Goal: Task Accomplishment & Management: Use online tool/utility

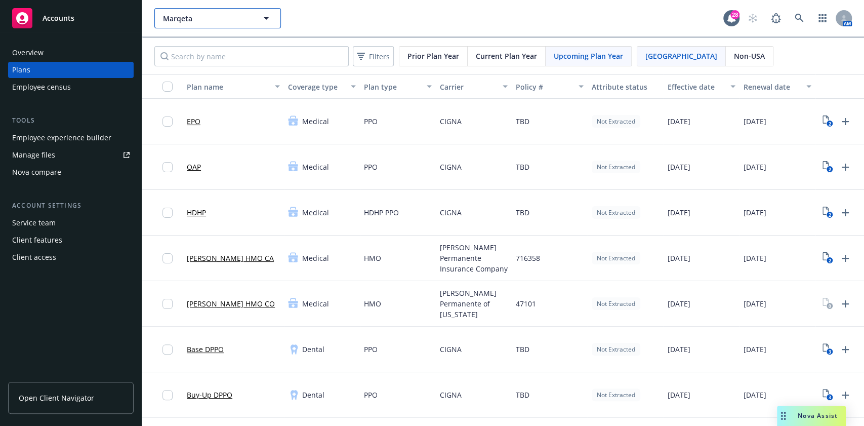
click at [210, 12] on button "Marqeta" at bounding box center [217, 18] width 127 height 20
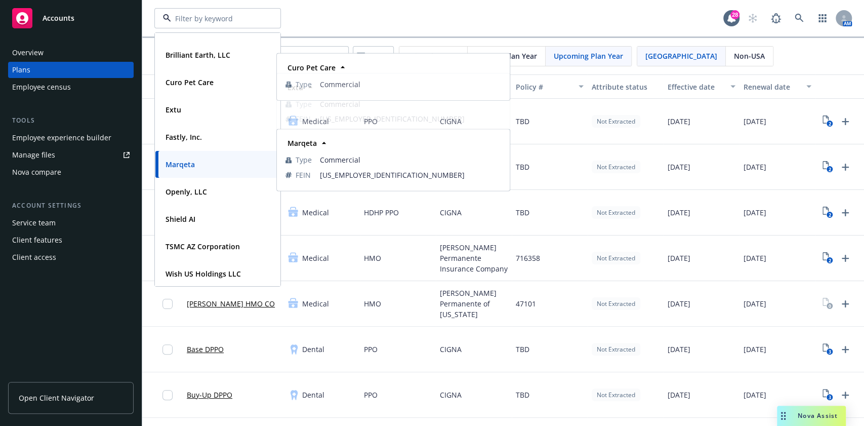
scroll to position [20, 0]
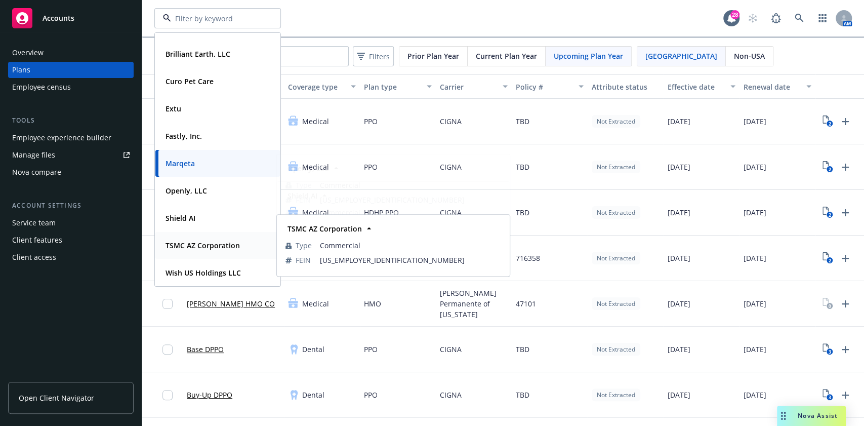
click at [220, 233] on div "TSMC AZ Corporation Type Commercial FEIN 85-3841596" at bounding box center [217, 245] width 125 height 27
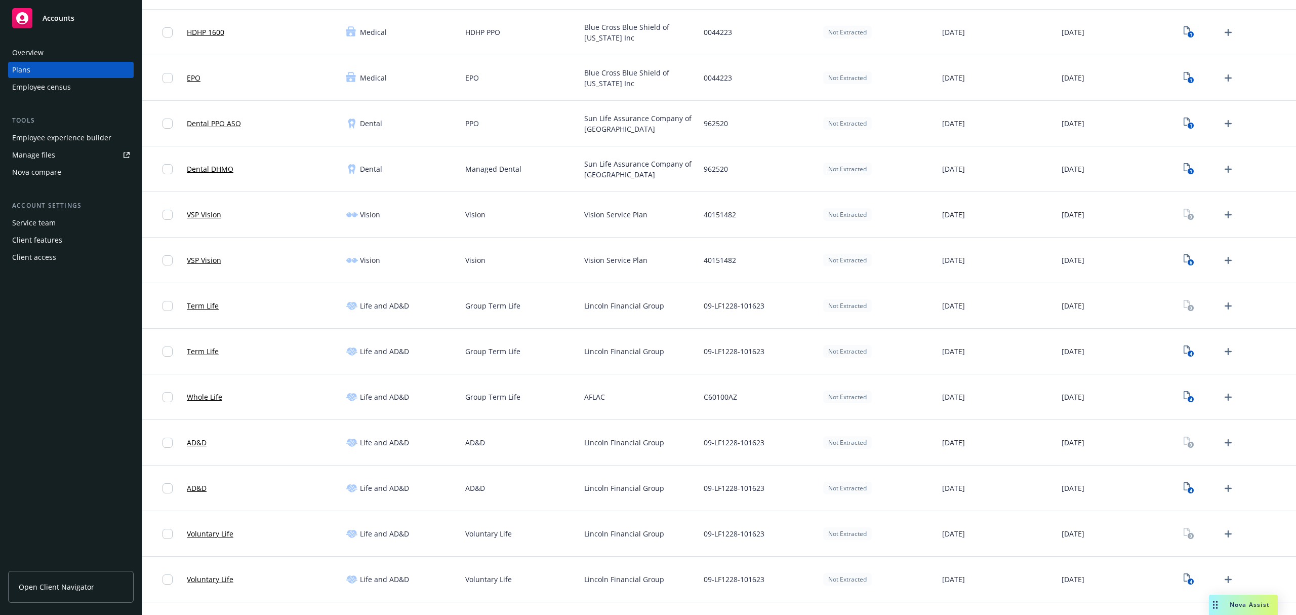
scroll to position [135, 0]
click at [270, 501] on div "AD&D" at bounding box center [262, 488] width 159 height 46
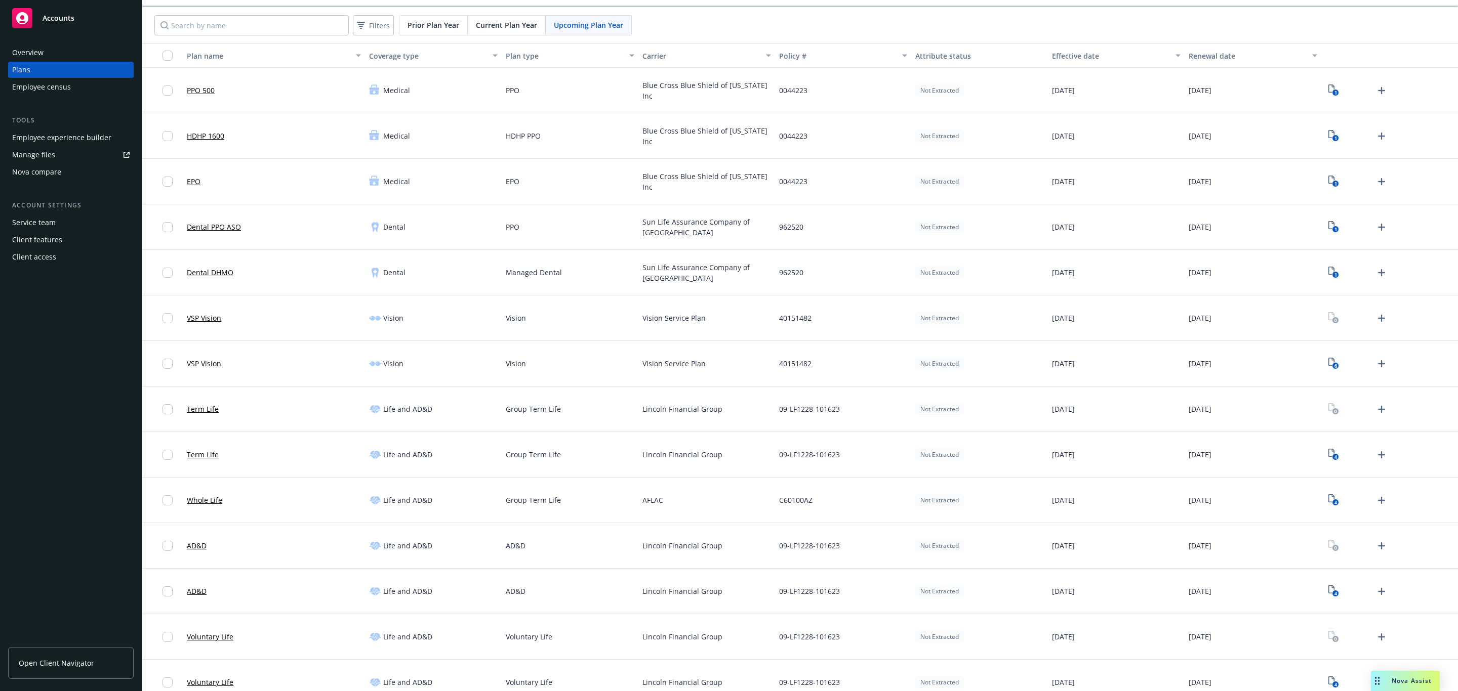
scroll to position [0, 0]
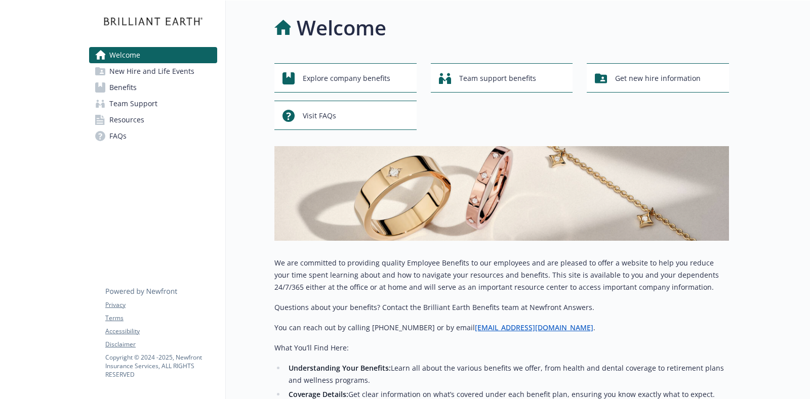
scroll to position [238, 0]
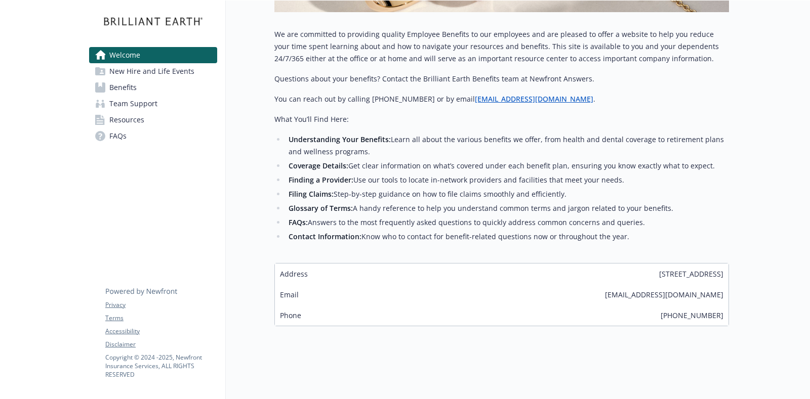
click at [156, 104] on span "Team Support" at bounding box center [133, 104] width 48 height 16
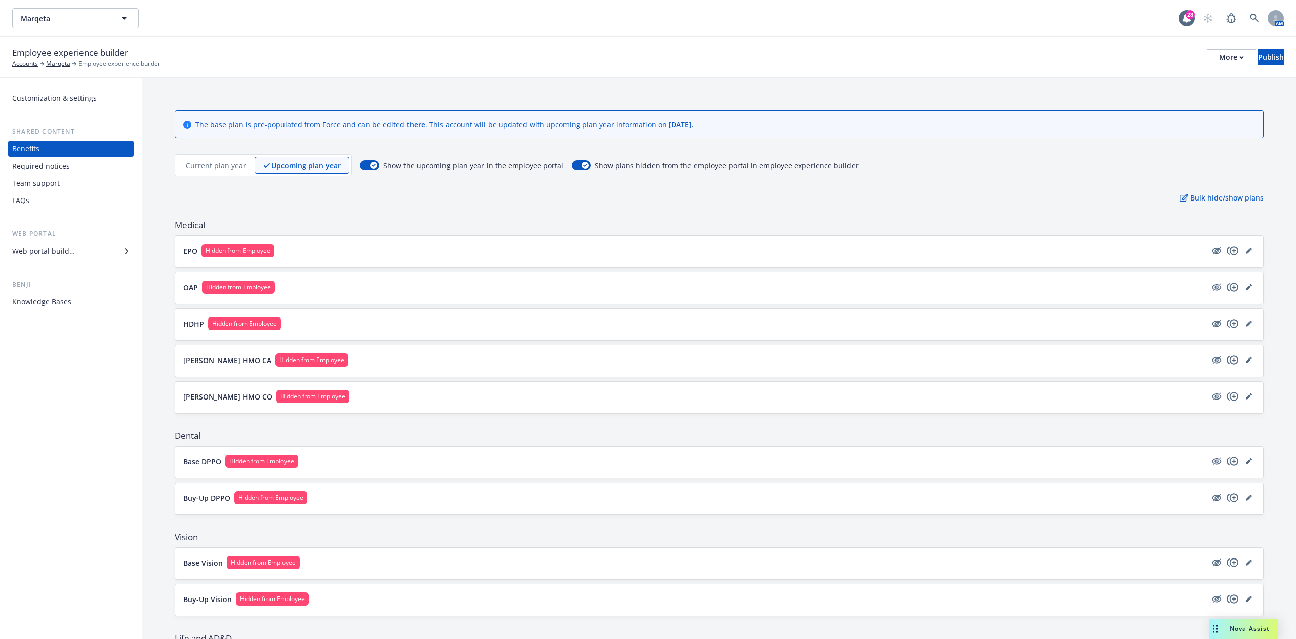
click at [212, 159] on div "Current plan year" at bounding box center [215, 165] width 77 height 17
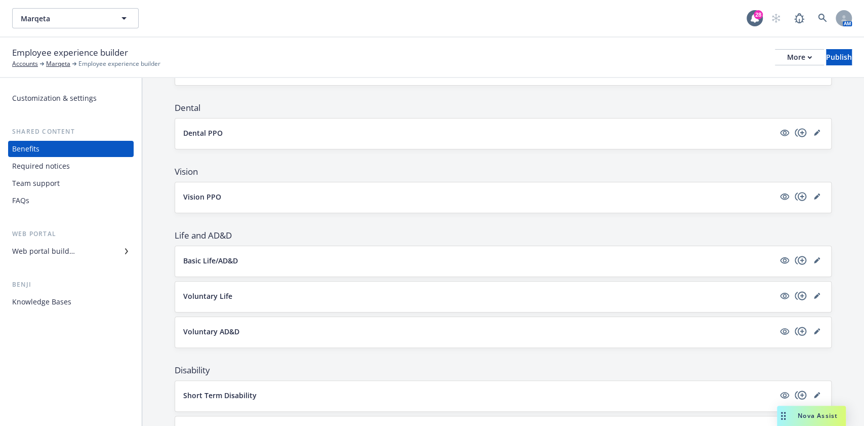
scroll to position [540, 0]
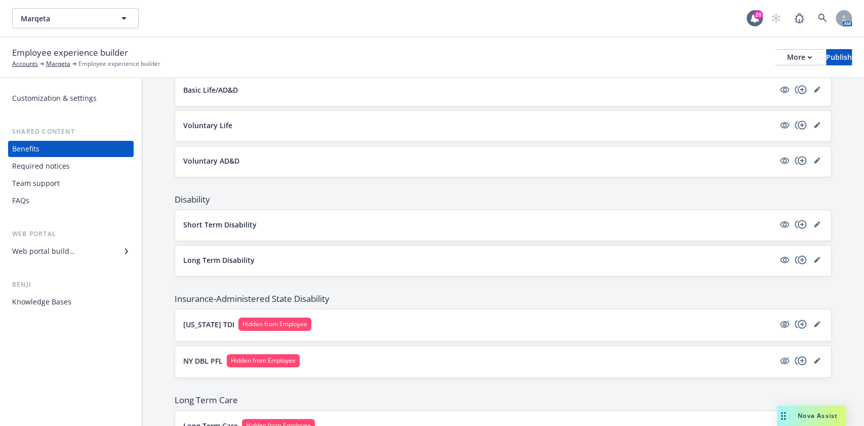
click at [48, 188] on div "Team support" at bounding box center [36, 183] width 48 height 16
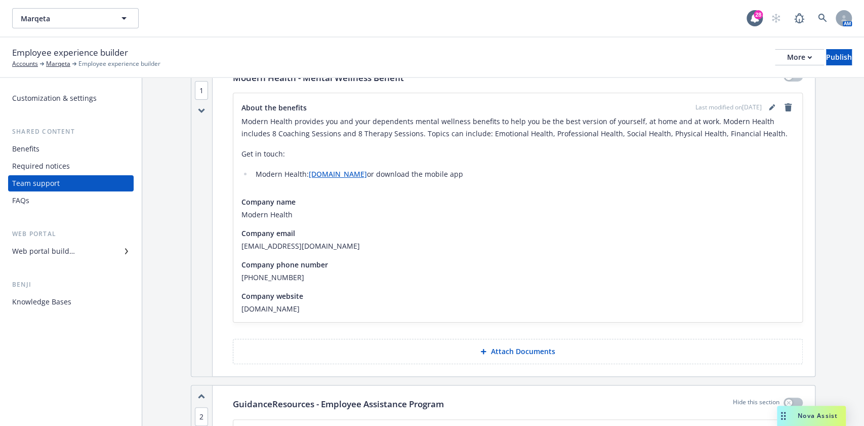
scroll to position [67, 0]
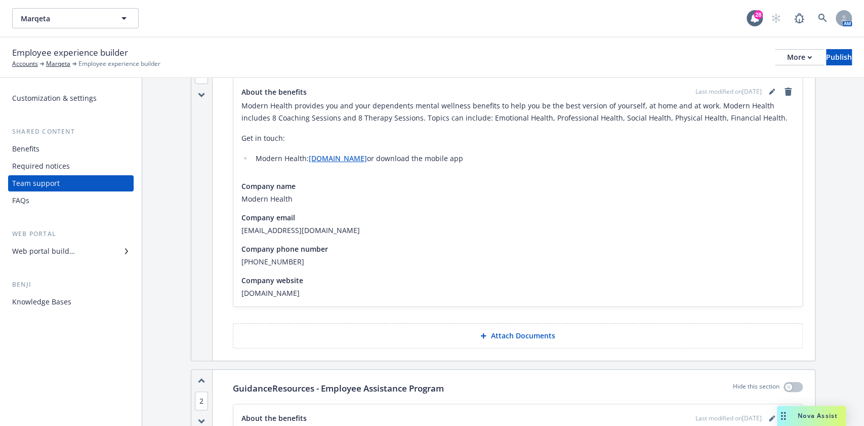
click at [520, 334] on p "Attach Documents" at bounding box center [522, 336] width 64 height 10
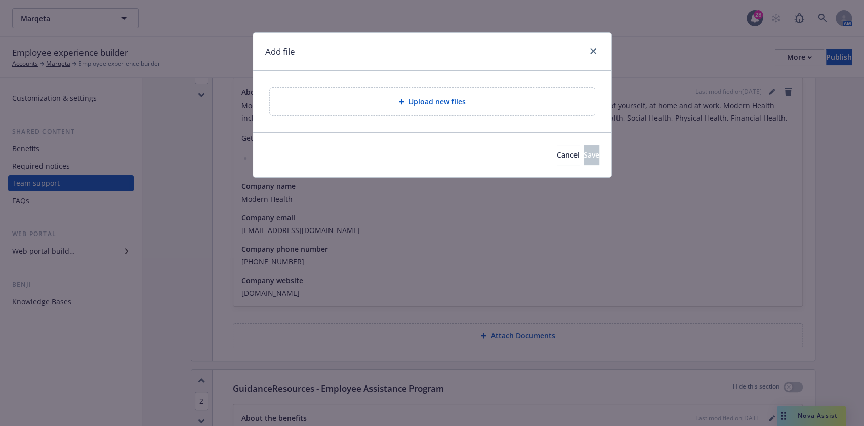
click at [488, 93] on div "Upload new files" at bounding box center [432, 102] width 325 height 28
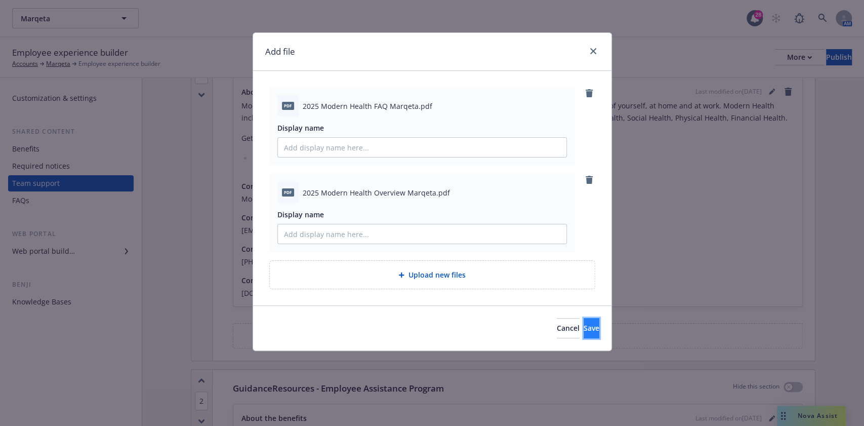
click at [584, 323] on span "Save" at bounding box center [592, 328] width 16 height 10
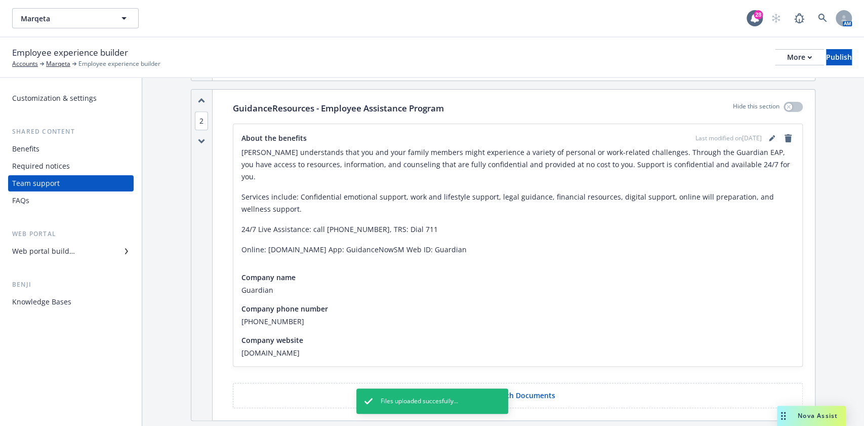
scroll to position [540, 0]
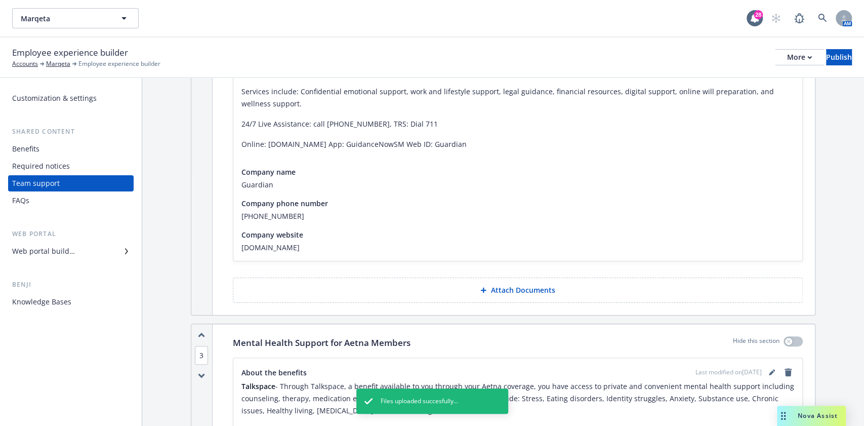
click at [469, 284] on button "Attach Documents" at bounding box center [518, 289] width 570 height 25
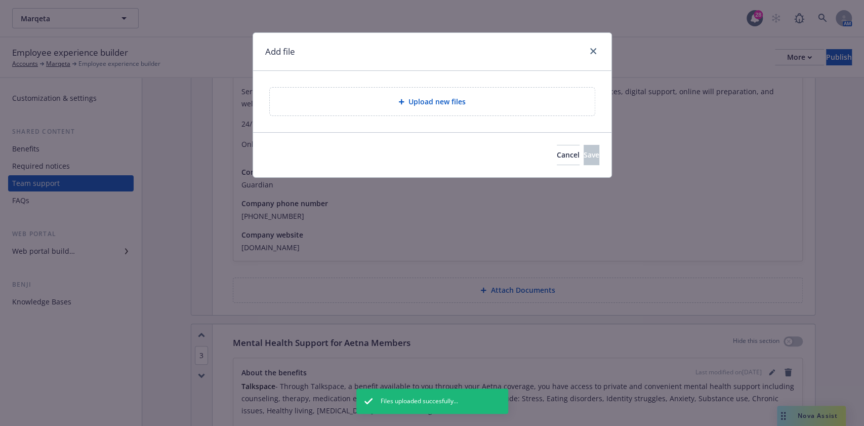
click at [462, 98] on span "Upload new files" at bounding box center [436, 101] width 57 height 11
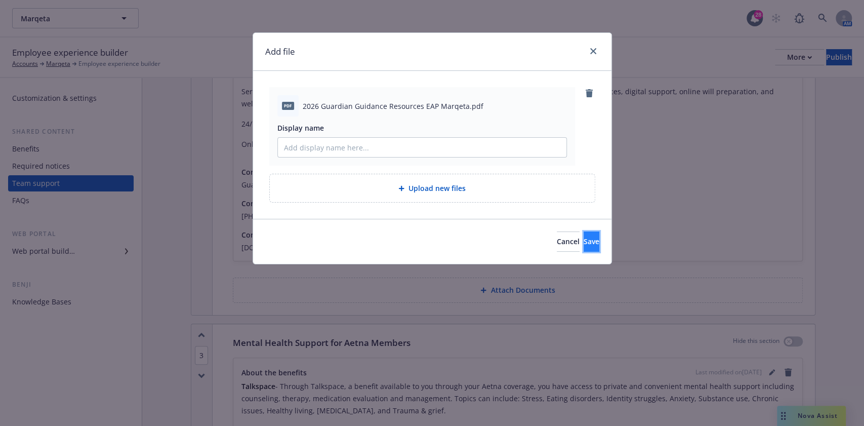
click at [596, 244] on button "Save" at bounding box center [592, 241] width 16 height 20
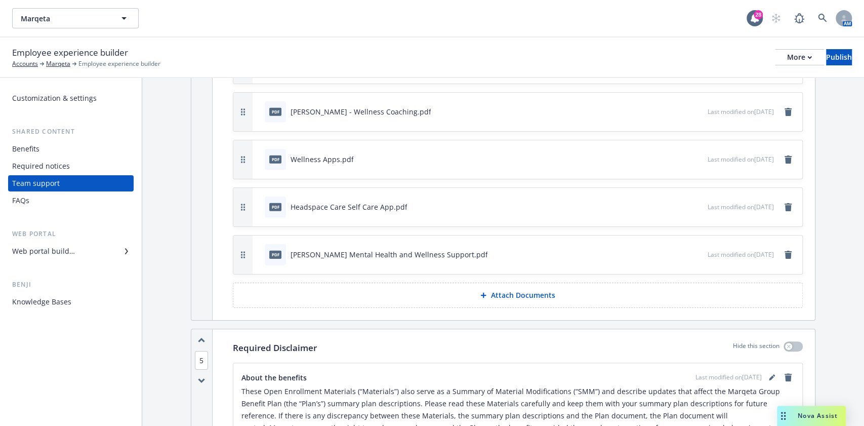
scroll to position [2159, 0]
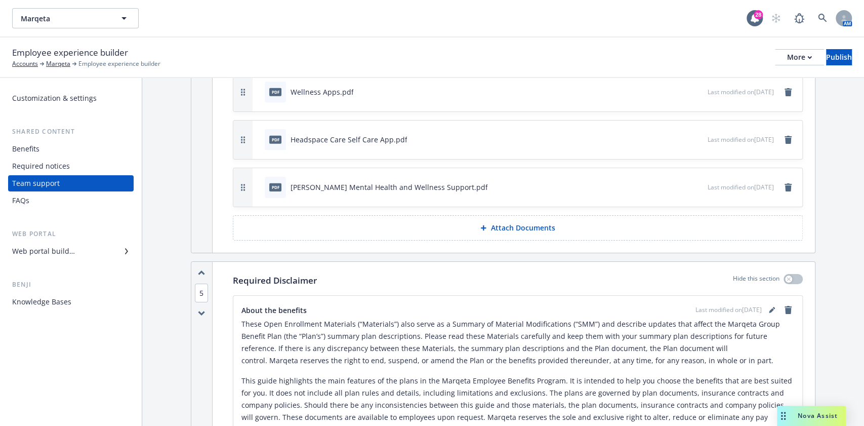
click at [502, 215] on button "Attach Documents" at bounding box center [518, 227] width 570 height 25
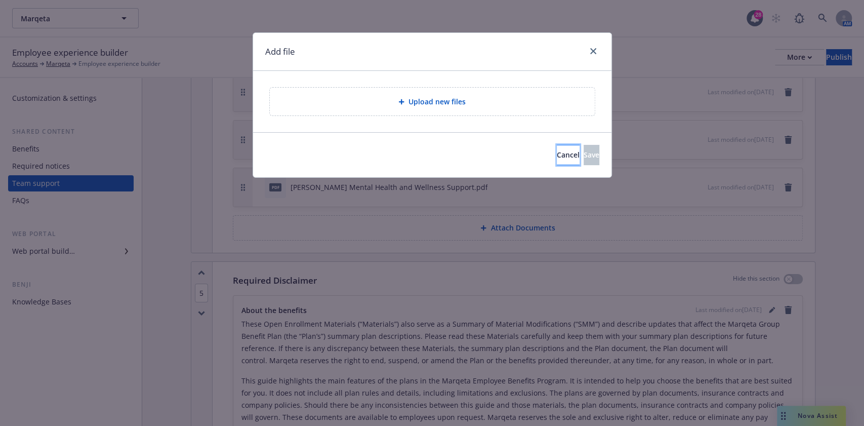
click at [557, 150] on span "Cancel" at bounding box center [568, 155] width 23 height 10
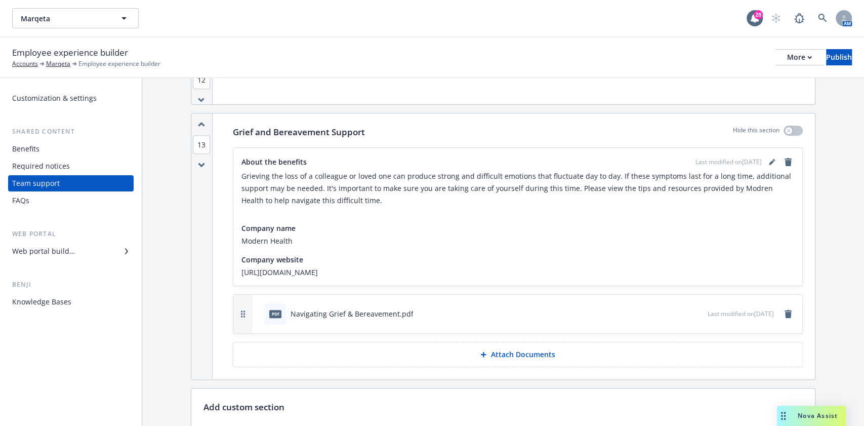
scroll to position [3095, 0]
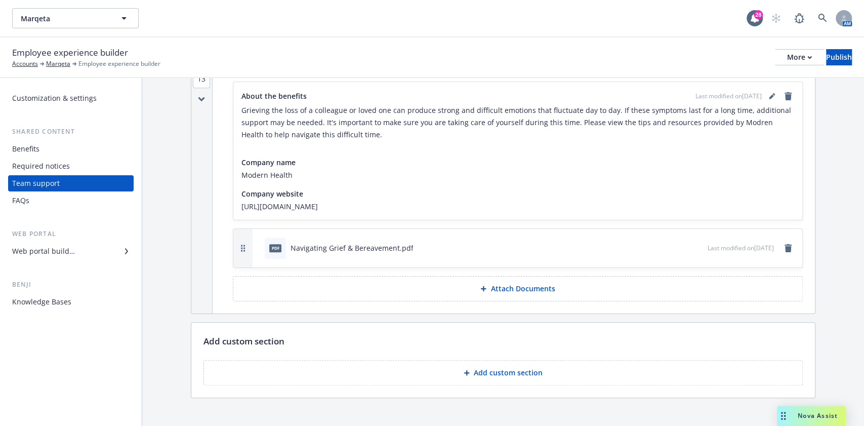
click at [472, 366] on button "Add custom section" at bounding box center [502, 372] width 599 height 25
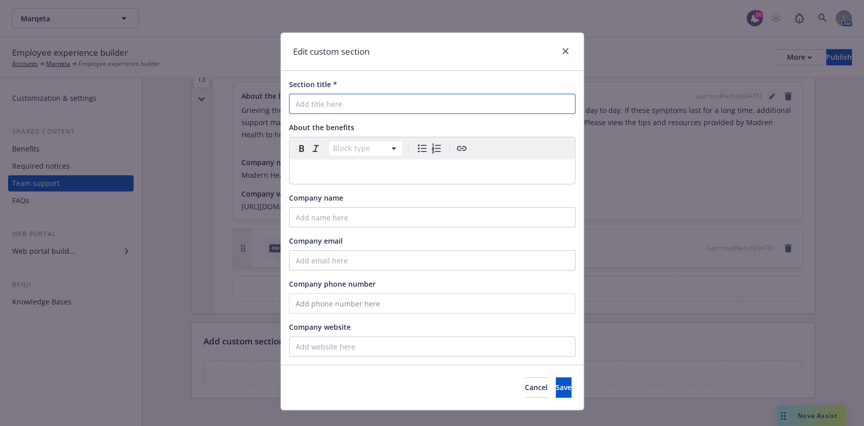
click at [356, 108] on input "Section title *" at bounding box center [432, 104] width 287 height 20
type input "Cigna Member Resources"
click at [427, 219] on input "Company name" at bounding box center [432, 217] width 287 height 20
type input "Cigna"
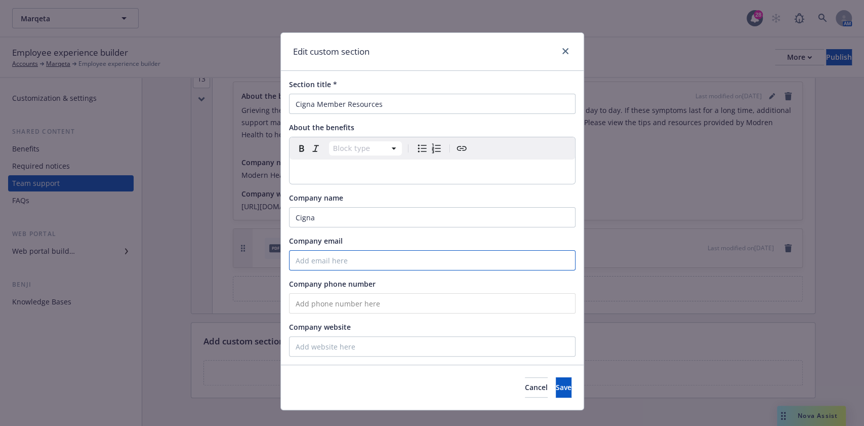
type input "w"
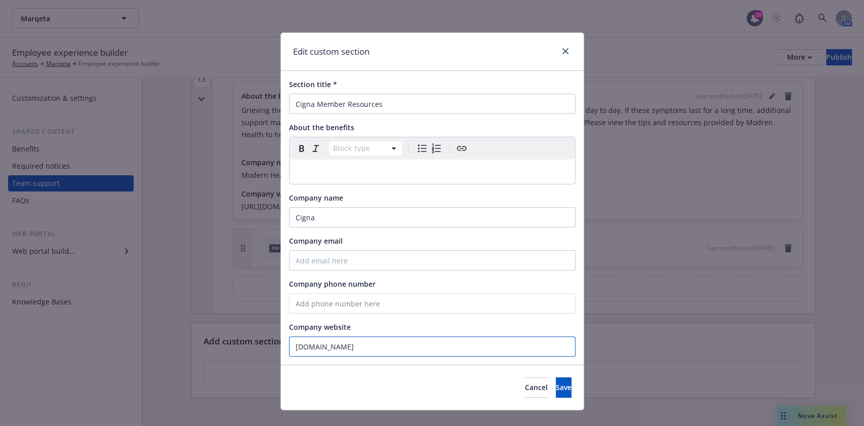
type input "[DOMAIN_NAME]"
click at [341, 315] on div "Section title * Cigna Member Resources About the benefits Block type Paragraph …" at bounding box center [432, 218] width 303 height 294
click at [349, 304] on input "tel" at bounding box center [432, 303] width 287 height 20
paste input "(800) 997-1654"
type input "(800) 997-1654"
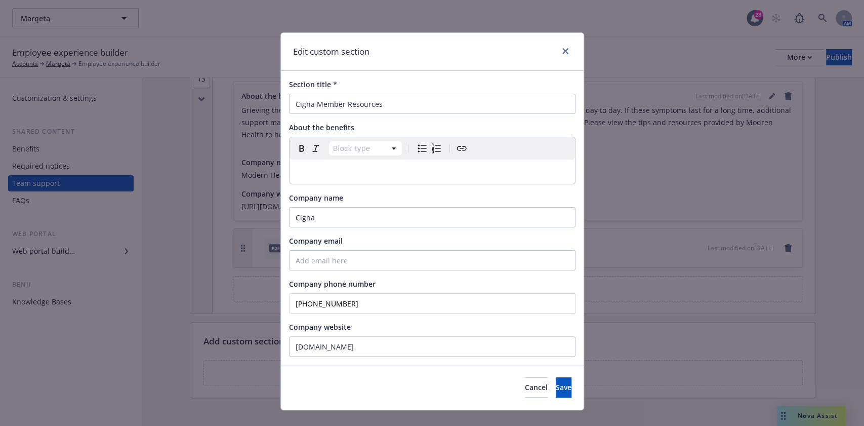
click at [307, 163] on div "editable markdown" at bounding box center [432, 171] width 285 height 24
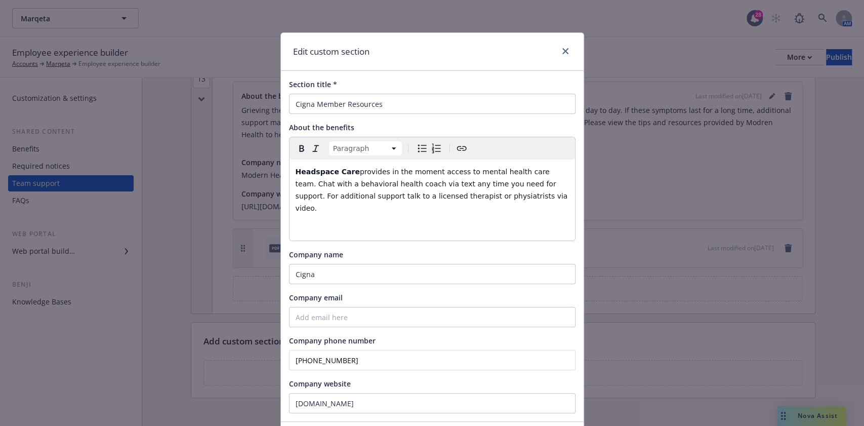
click at [516, 222] on p "editable markdown" at bounding box center [432, 228] width 273 height 12
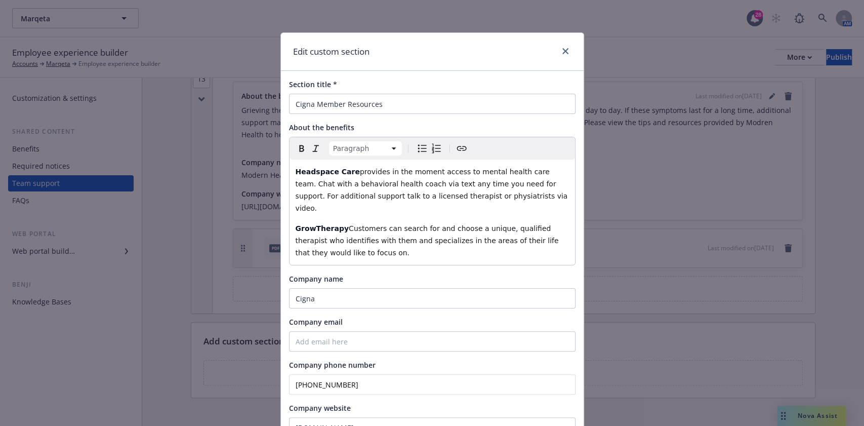
click at [519, 240] on p "GrowTherapy Customers can search for and choose a unique, qualified therapist w…" at bounding box center [432, 240] width 273 height 36
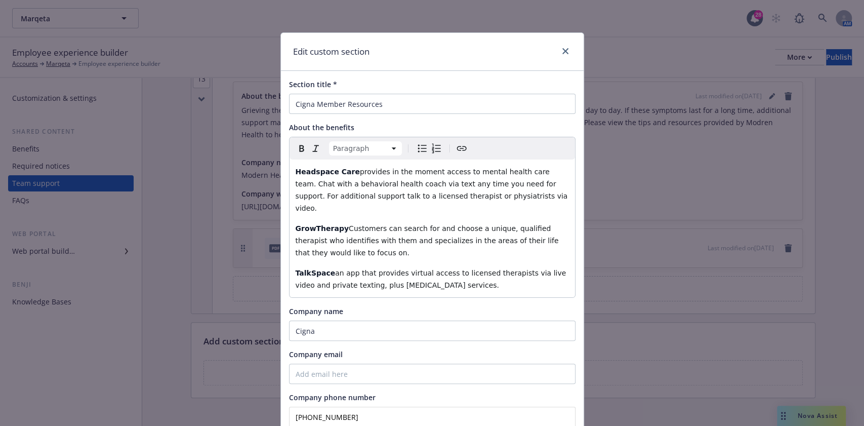
click at [325, 246] on p "GrowTherapy Customers can search for and choose a unique, qualified therapist w…" at bounding box center [432, 240] width 273 height 36
click at [325, 250] on div "Headspace Care provides in the moment access to mental health care team. Chat w…" at bounding box center [432, 228] width 285 height 138
click at [313, 162] on div "Headspace Care provides in the moment access to mental health care team. Chat w…" at bounding box center [432, 228] width 285 height 138
drag, startPoint x: 341, startPoint y: 171, endPoint x: 276, endPoint y: 170, distance: 64.8
click at [281, 170] on div "Section title * Cigna Member Resources About the benefits Paragraph Paragraph H…" at bounding box center [432, 274] width 303 height 407
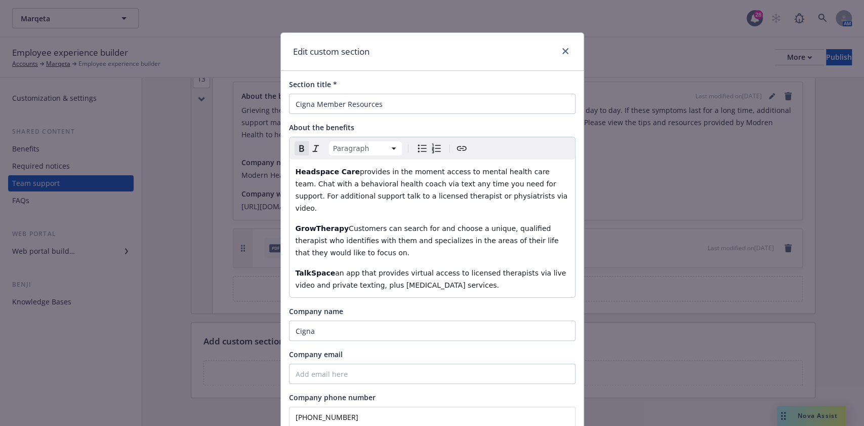
click at [457, 154] on div "Paragraph Paragraph Heading 1 Heading 2 Heading 3 Heading 4 Heading 5 Heading 6" at bounding box center [432, 148] width 285 height 22
click at [457, 153] on icon "Create link" at bounding box center [462, 148] width 12 height 12
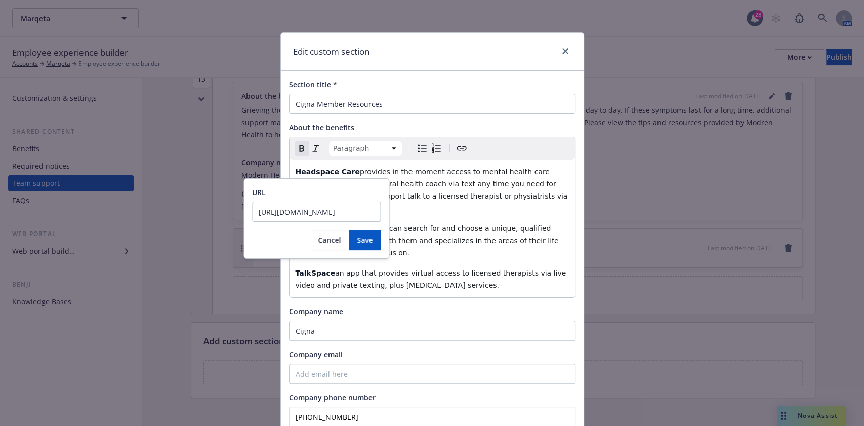
scroll to position [0, 71]
type input "https://organizations.headspace.com/partnerships/cigna"
click at [363, 238] on span "Save" at bounding box center [365, 240] width 16 height 10
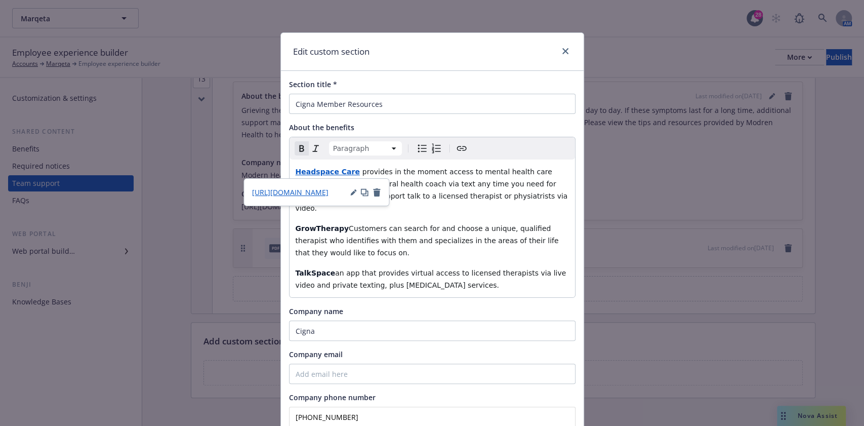
click at [444, 174] on span "provides in the moment access to mental health care team. Chat with a behaviora…" at bounding box center [433, 190] width 274 height 45
drag, startPoint x: 334, startPoint y: 216, endPoint x: 273, endPoint y: 214, distance: 60.3
click at [273, 214] on div "Edit custom section Section title * Cigna Member Resources About the benefits P…" at bounding box center [432, 213] width 864 height 426
click at [460, 152] on icon "Create link" at bounding box center [462, 148] width 12 height 12
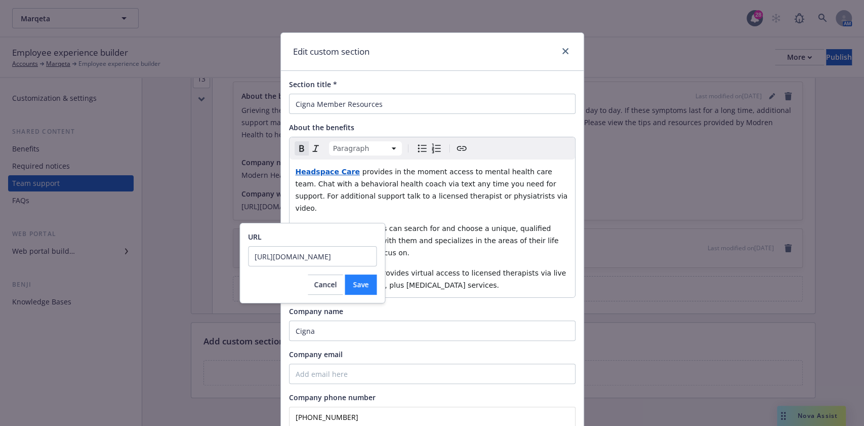
type input "http://www.growtherapy.com/"
click at [358, 287] on span "Save" at bounding box center [361, 284] width 16 height 10
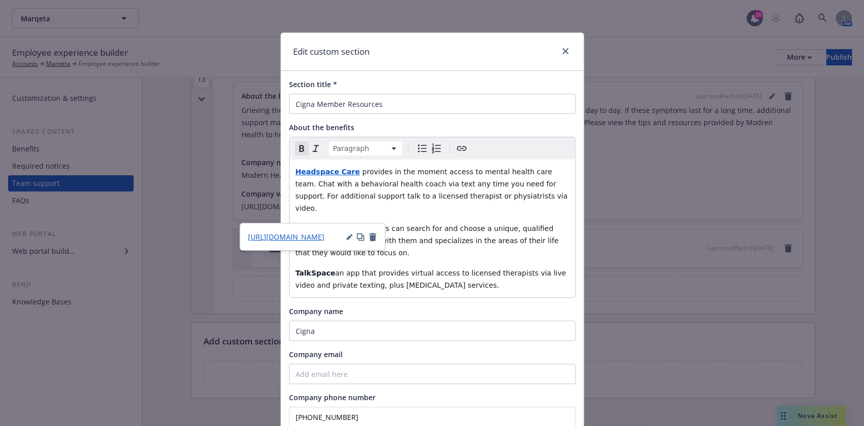
click at [301, 269] on strong "TalkSpace" at bounding box center [316, 273] width 40 height 8
click at [456, 153] on icon "Create link" at bounding box center [462, 148] width 12 height 12
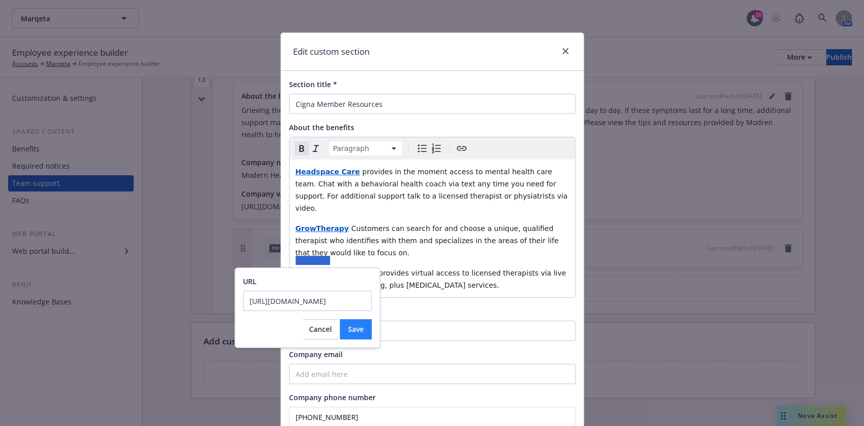
type input "http://www.growtherapy.com/"
click at [354, 338] on button "Save" at bounding box center [356, 329] width 32 height 20
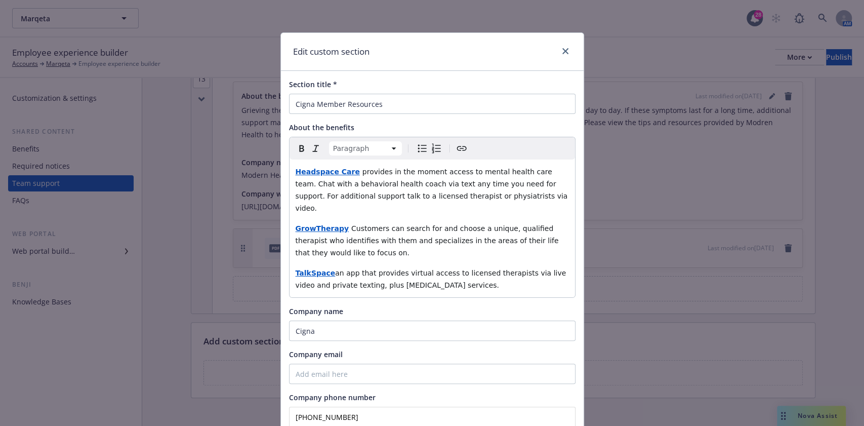
drag, startPoint x: 302, startPoint y: 190, endPoint x: 295, endPoint y: 192, distance: 7.4
click at [296, 192] on span "provides in the moment access to mental health care team. Chat with a behaviora…" at bounding box center [433, 190] width 274 height 45
click at [298, 200] on span "provides in the moment access to mental health care team. Chat with a behaviora…" at bounding box center [433, 190] width 274 height 45
click at [302, 198] on span "provides in the moment access to mental health care team. Chat with a behaviora…" at bounding box center [433, 190] width 274 height 45
click at [0, 0] on lt-span "support ," at bounding box center [0, 0] width 0 height 0
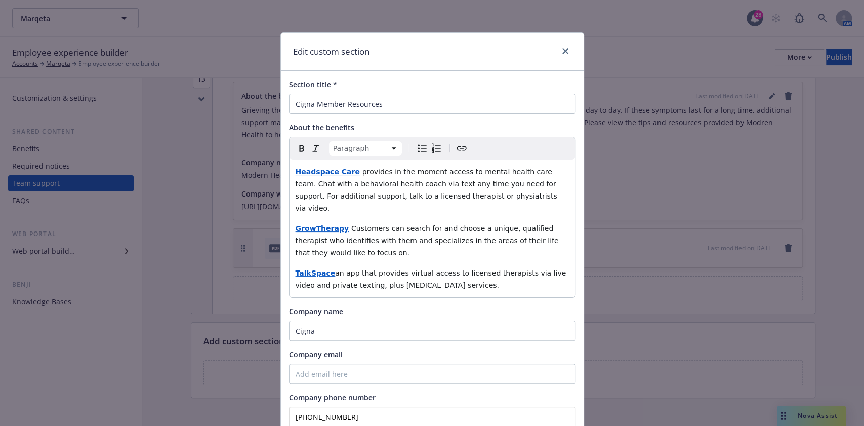
click at [390, 176] on p "Headspace Care provides in the moment access to mental health care team. Chat w…" at bounding box center [432, 190] width 273 height 49
click at [388, 169] on span "provides in the moment access to mental health care team. Chat with a behaviora…" at bounding box center [428, 190] width 264 height 45
click at [0, 0] on lt-span "at the moment" at bounding box center [0, 0] width 0 height 0
click at [457, 171] on span "provides at the moment access to mental health care team. Chat with a behaviora…" at bounding box center [428, 190] width 264 height 45
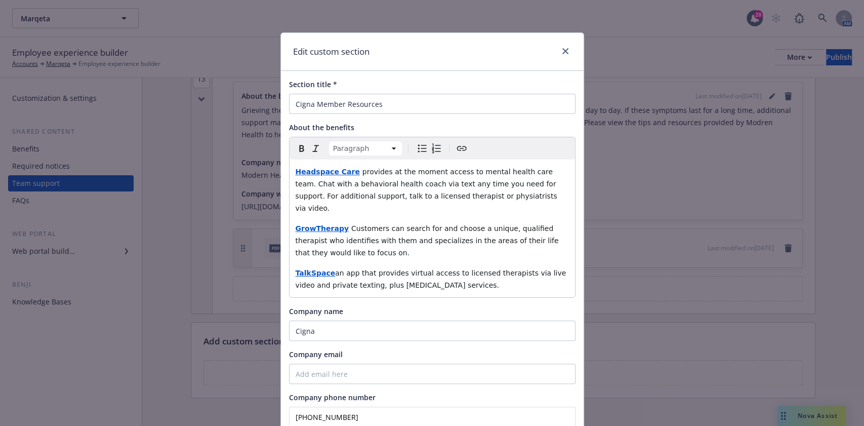
click at [358, 172] on span "provides at the moment access to mental health care team. Chat with a behaviora…" at bounding box center [428, 190] width 264 height 45
click at [375, 174] on span "provides at the moment access to mental health care team. Chat with a behaviora…" at bounding box center [428, 190] width 264 height 45
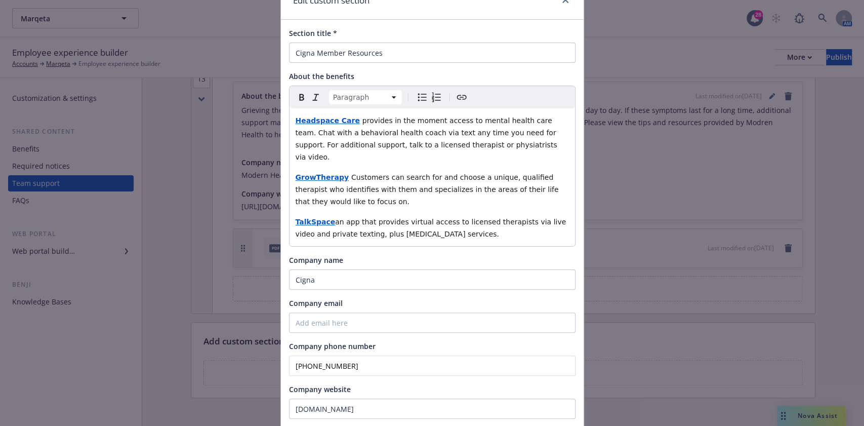
scroll to position [67, 0]
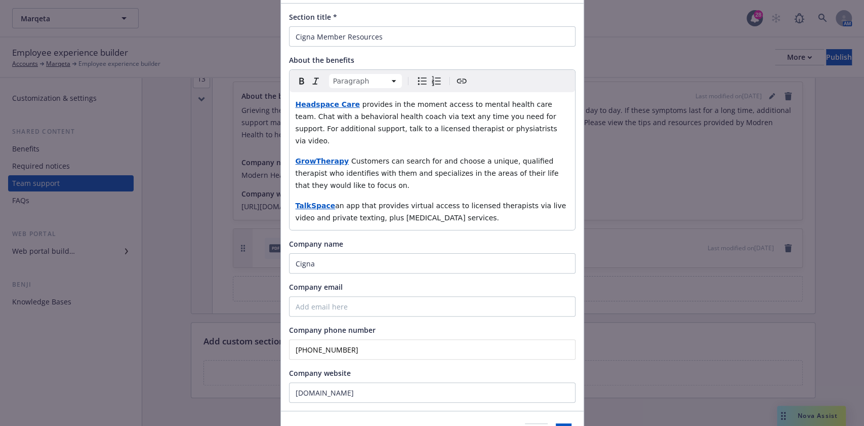
click at [484, 207] on p "TalkSpace an app that provides virtual access to licensed therapists via live v…" at bounding box center [432, 211] width 273 height 24
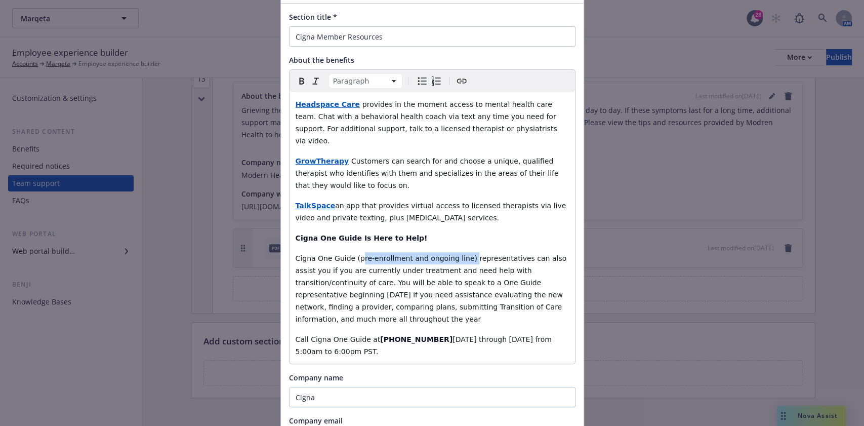
drag, startPoint x: 454, startPoint y: 245, endPoint x: 351, endPoint y: 247, distance: 103.3
click at [351, 254] on span "Cigna One Guide (pre-enrollment and ongoing line) representatives can also assi…" at bounding box center [432, 288] width 273 height 69
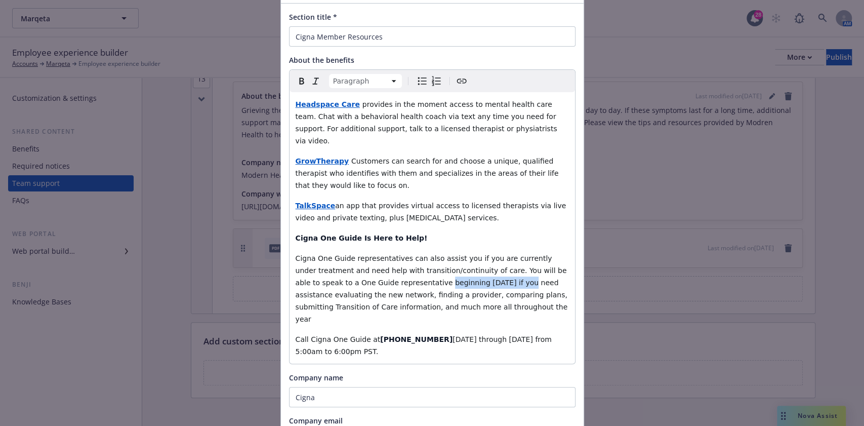
drag, startPoint x: 454, startPoint y: 272, endPoint x: 379, endPoint y: 273, distance: 75.4
click at [379, 273] on span "Cigna One Guide representatives can also assist you if you are currently under …" at bounding box center [433, 288] width 274 height 69
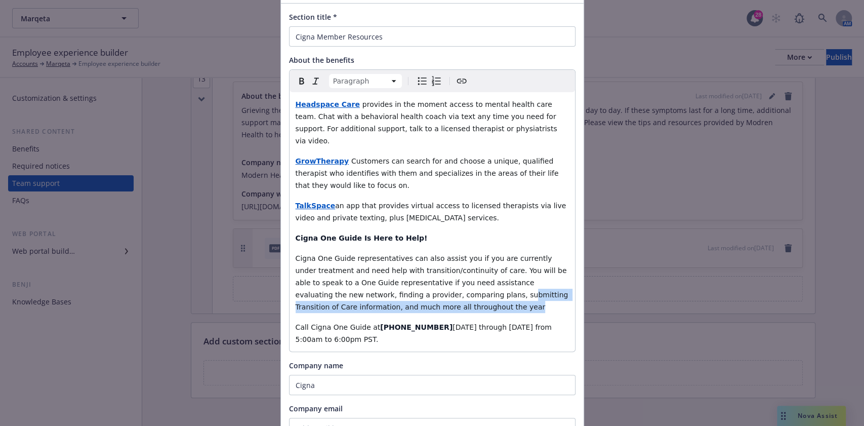
drag, startPoint x: 416, startPoint y: 292, endPoint x: 390, endPoint y: 285, distance: 26.6
click at [390, 285] on p "Cigna One Guide representatives can also assist you if you are currently under …" at bounding box center [432, 282] width 273 height 61
click at [390, 284] on span "Cigna One Guide representatives can also assist you if you are currently under …" at bounding box center [433, 282] width 275 height 57
click at [351, 285] on span "Cigna One Guide representatives can also assist you if you are currently under …" at bounding box center [433, 282] width 275 height 57
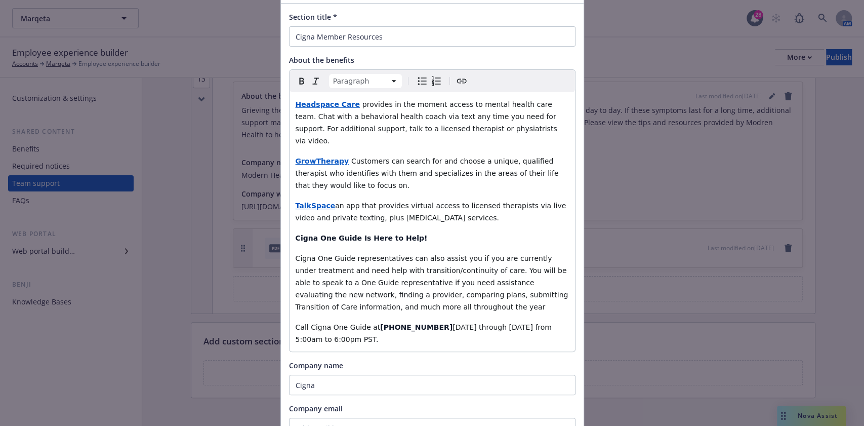
click at [504, 269] on span "Cigna One Guide representatives can also assist you if you are currently under …" at bounding box center [433, 282] width 275 height 57
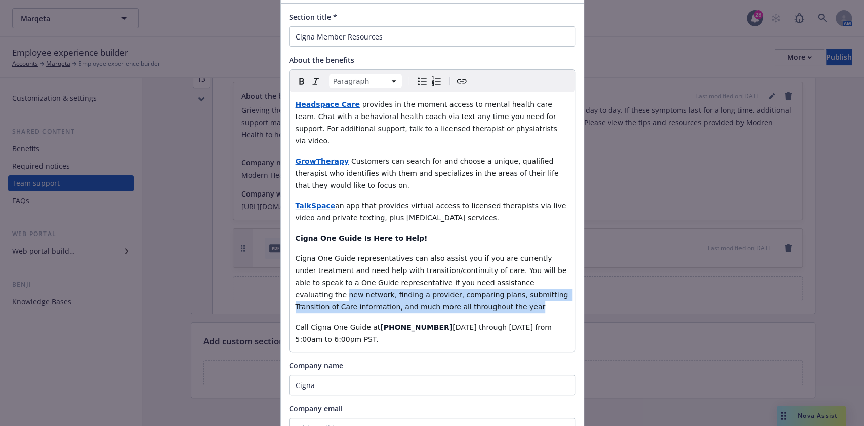
drag, startPoint x: 424, startPoint y: 292, endPoint x: 499, endPoint y: 271, distance: 77.7
click at [497, 269] on p "Cigna One Guide representatives can also assist you if you are currently under …" at bounding box center [432, 282] width 273 height 61
click at [398, 298] on p "Cigna One Guide representatives can also assist you if you are currently under …" at bounding box center [432, 282] width 273 height 61
drag, startPoint x: 516, startPoint y: 282, endPoint x: 475, endPoint y: 268, distance: 43.4
click at [475, 268] on span "Cigna One Guide representatives can also assist you if you are currently under …" at bounding box center [433, 282] width 275 height 57
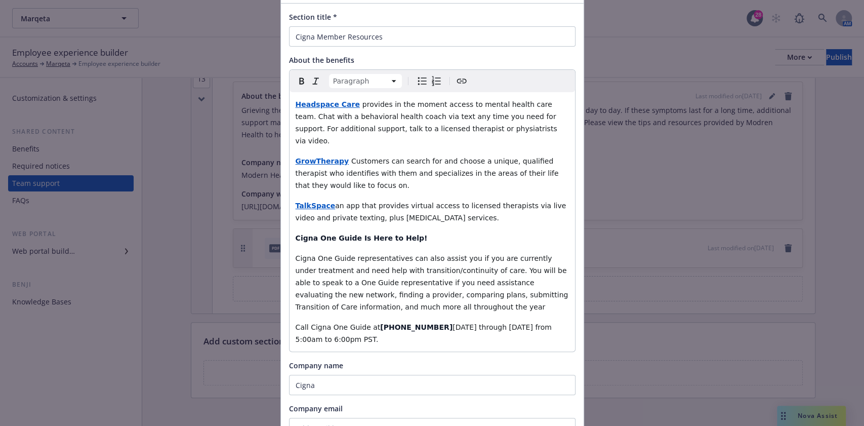
click at [346, 323] on span "Call Cigna One Guide at" at bounding box center [338, 327] width 85 height 8
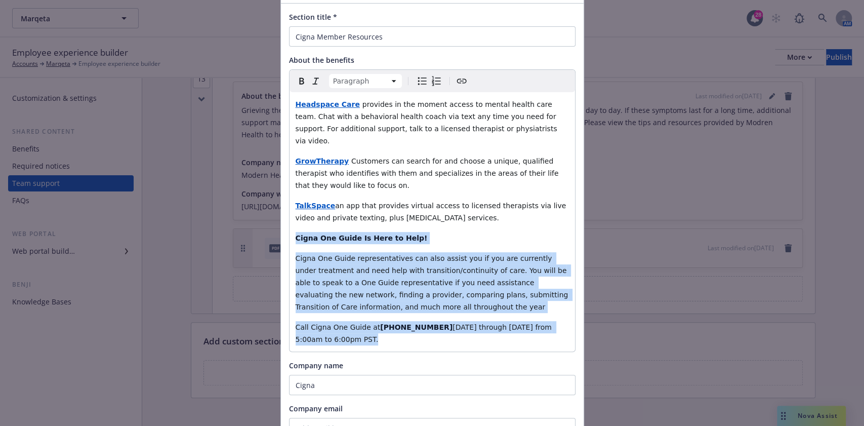
drag, startPoint x: 346, startPoint y: 329, endPoint x: 260, endPoint y: 223, distance: 136.0
click at [260, 223] on div "Edit custom section Section title * Cigna Member Resources About the benefits P…" at bounding box center [432, 213] width 864 height 426
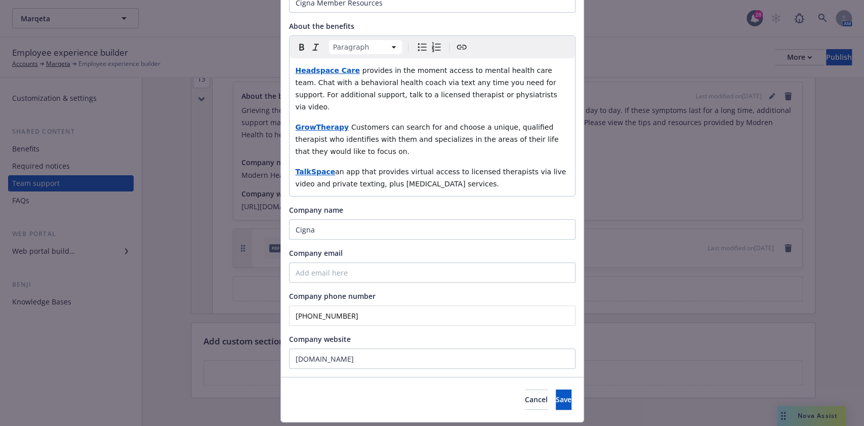
scroll to position [117, 0]
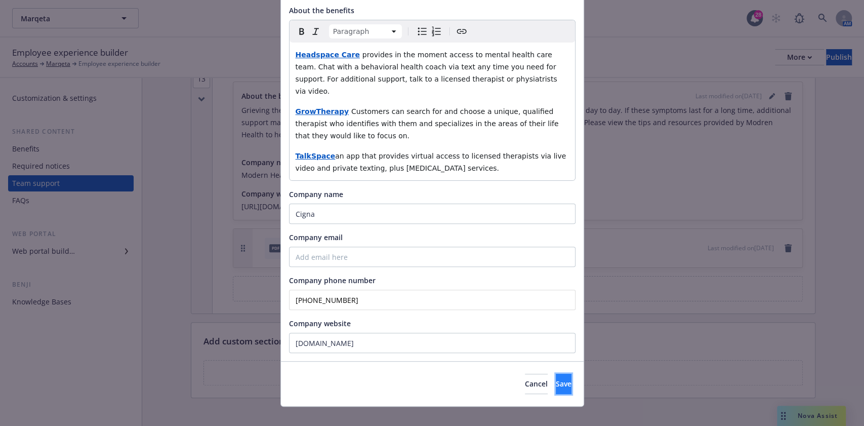
click at [556, 374] on button "Save" at bounding box center [564, 384] width 16 height 20
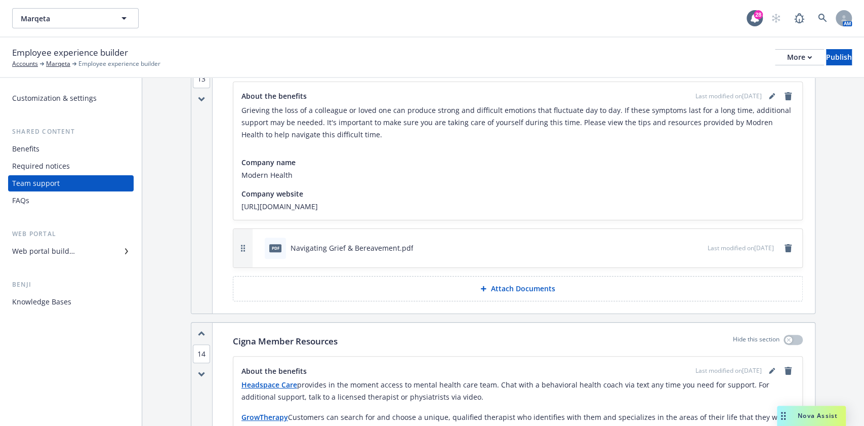
click at [205, 331] on icon "button" at bounding box center [201, 334] width 7 height 6
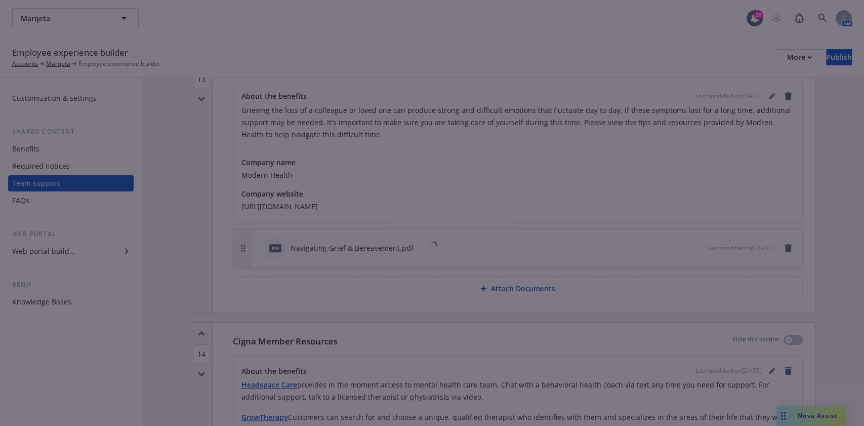
scroll to position [2822, 0]
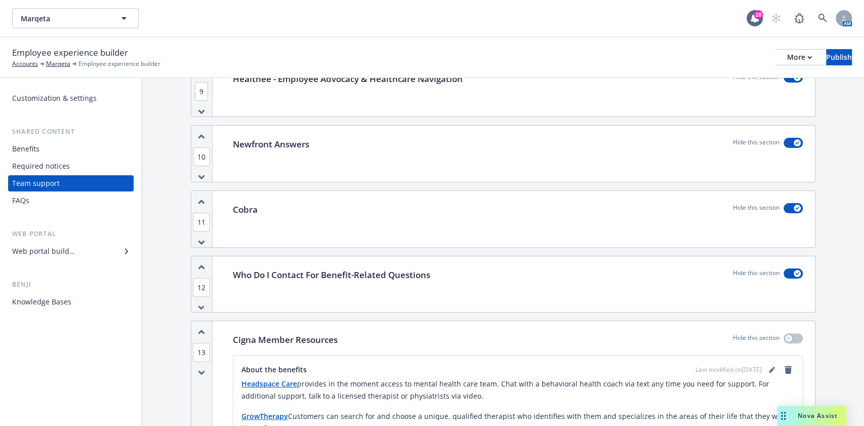
click at [203, 329] on icon "button" at bounding box center [201, 332] width 7 height 6
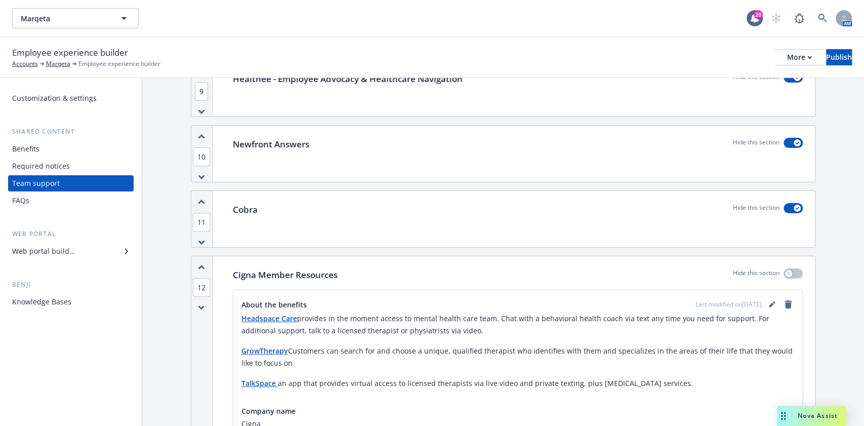
click at [198, 264] on icon "button" at bounding box center [201, 267] width 7 height 6
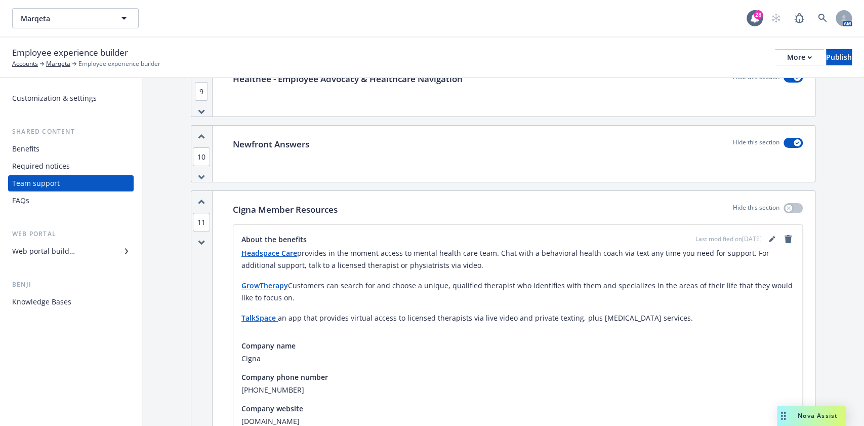
click at [205, 199] on icon "button" at bounding box center [201, 202] width 7 height 6
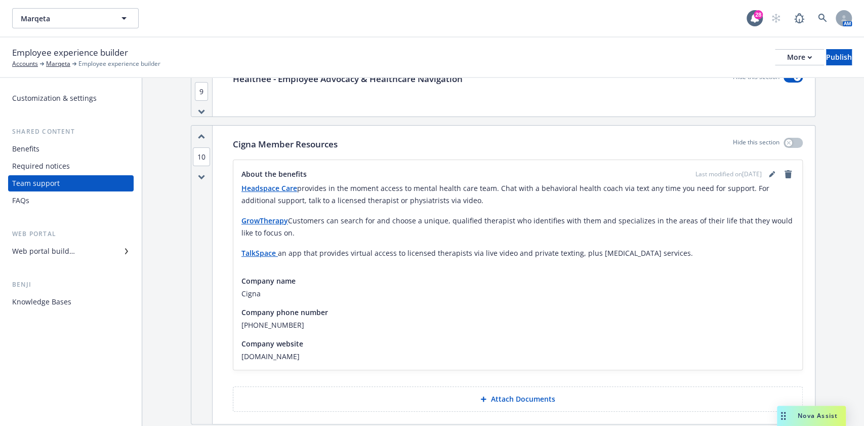
click at [205, 128] on div "10" at bounding box center [201, 275] width 21 height 298
click at [205, 127] on div "10" at bounding box center [201, 275] width 21 height 298
click at [205, 126] on div "10" at bounding box center [201, 275] width 21 height 298
click at [203, 134] on icon "button" at bounding box center [201, 137] width 7 height 6
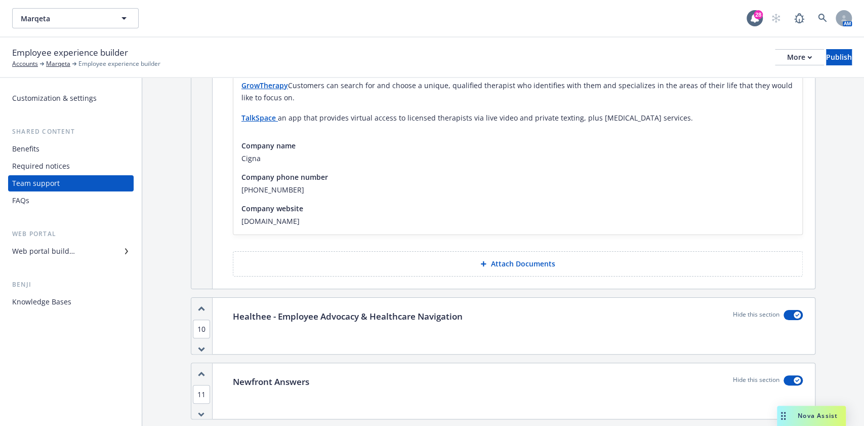
scroll to position [2554, 0]
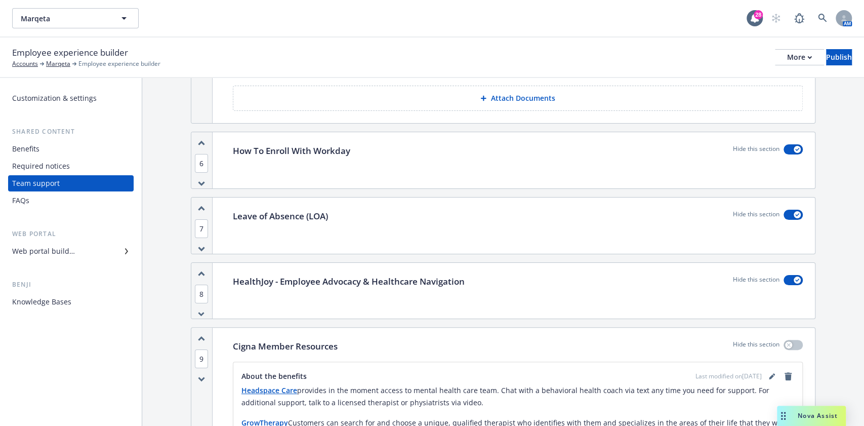
click at [203, 337] on icon "button" at bounding box center [202, 338] width 6 height 3
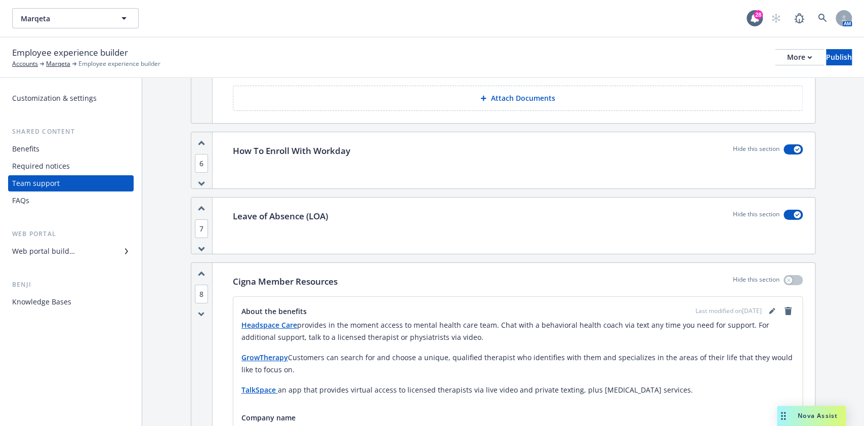
click at [201, 271] on icon "button" at bounding box center [201, 274] width 7 height 6
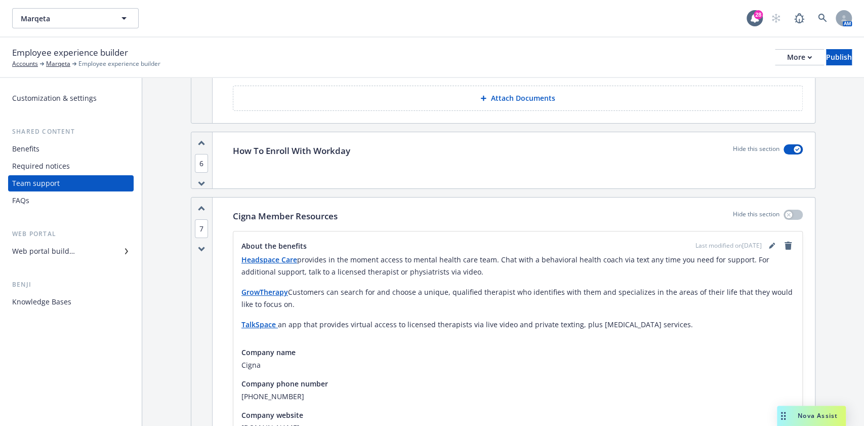
click at [198, 197] on div "7" at bounding box center [201, 346] width 21 height 298
click at [199, 207] on icon "button" at bounding box center [202, 208] width 6 height 3
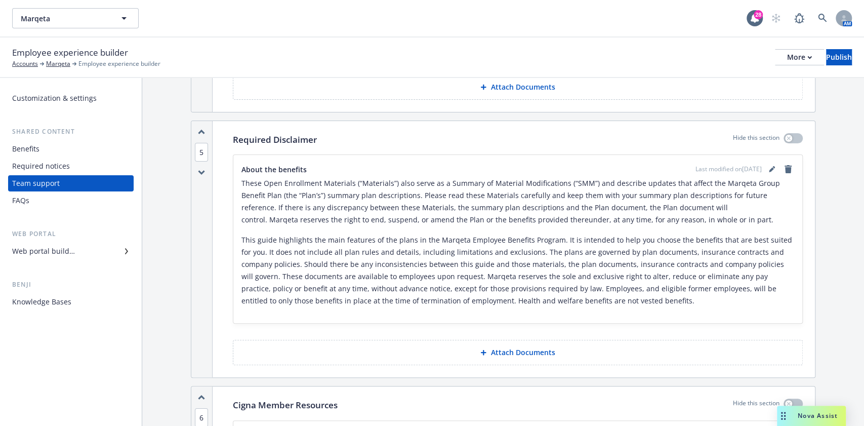
scroll to position [2284, 0]
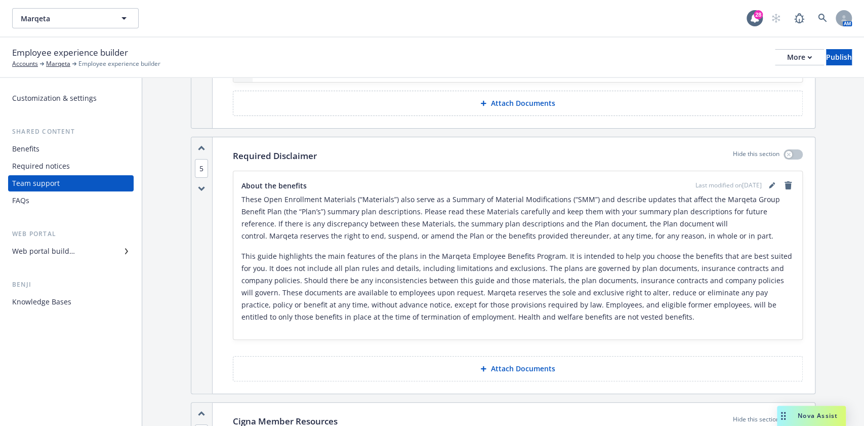
click at [198, 411] on icon "button" at bounding box center [201, 414] width 7 height 6
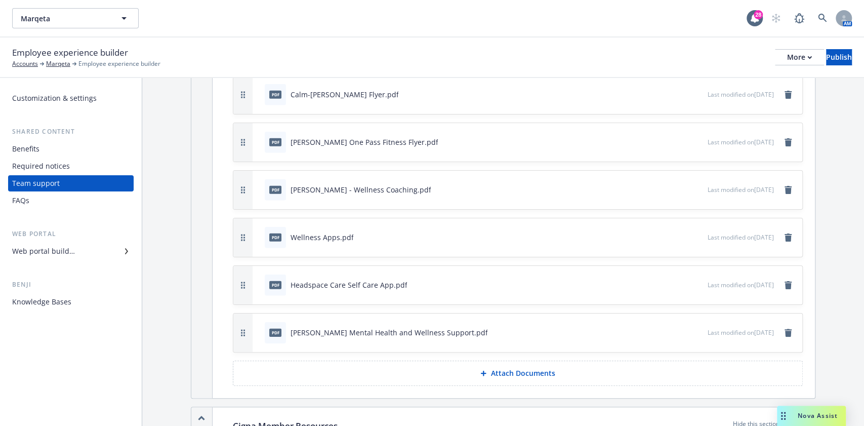
scroll to position [2149, 0]
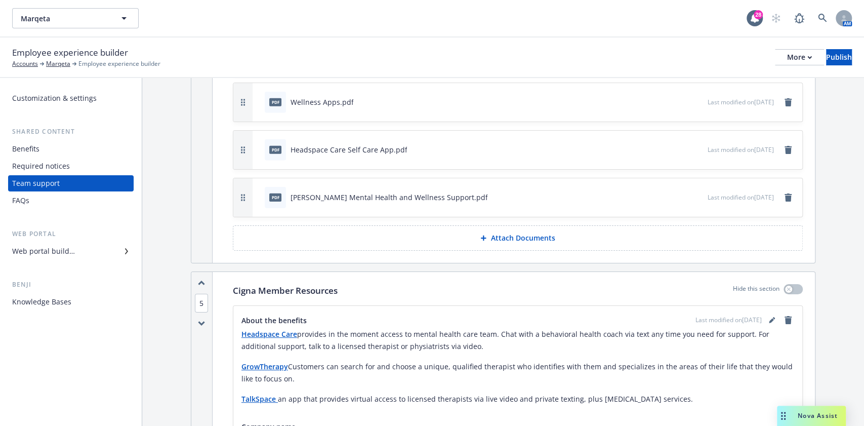
click at [200, 280] on icon "button" at bounding box center [201, 283] width 7 height 6
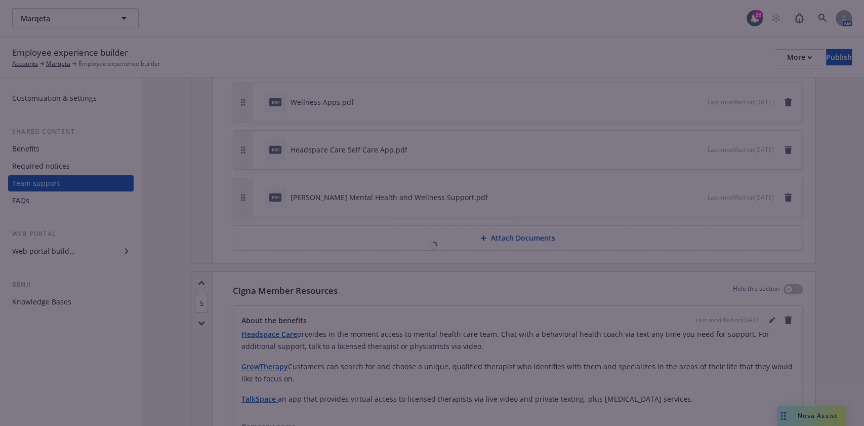
scroll to position [1325, 0]
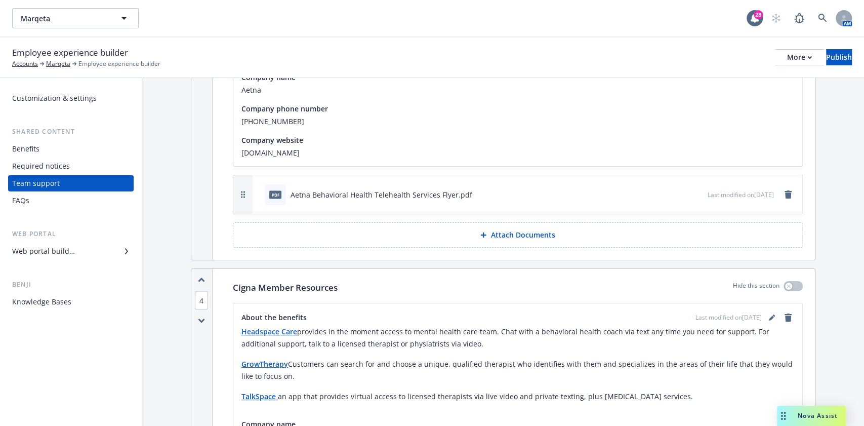
click at [201, 277] on icon "button" at bounding box center [201, 280] width 7 height 6
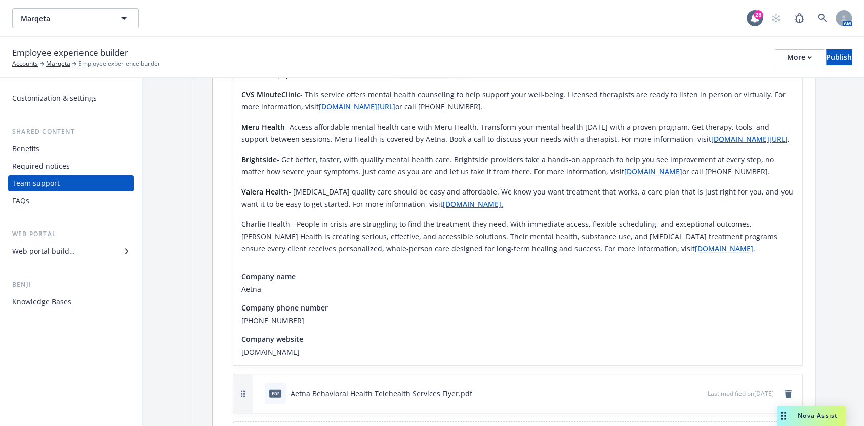
scroll to position [1568, 0]
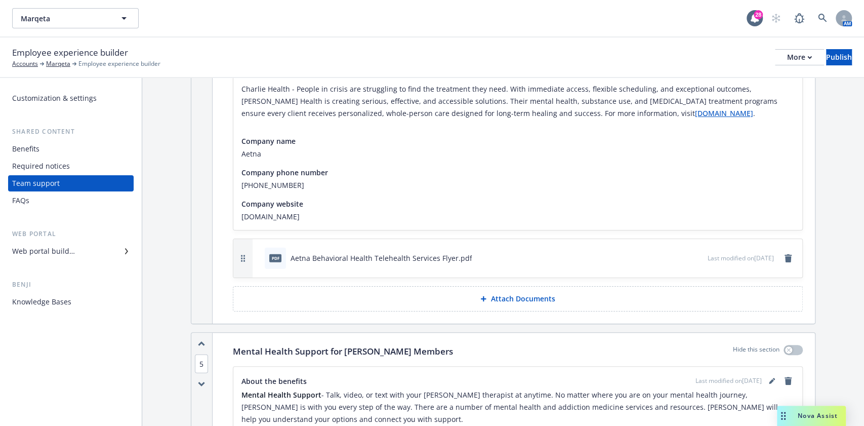
click at [205, 341] on icon "button" at bounding box center [201, 344] width 7 height 6
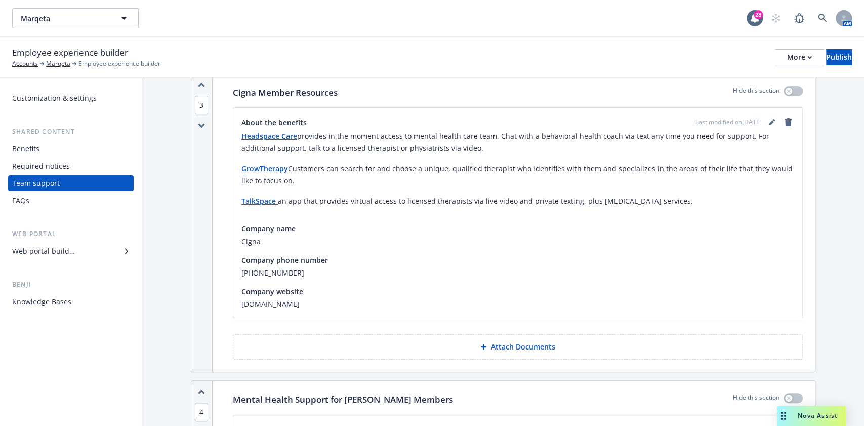
scroll to position [945, 0]
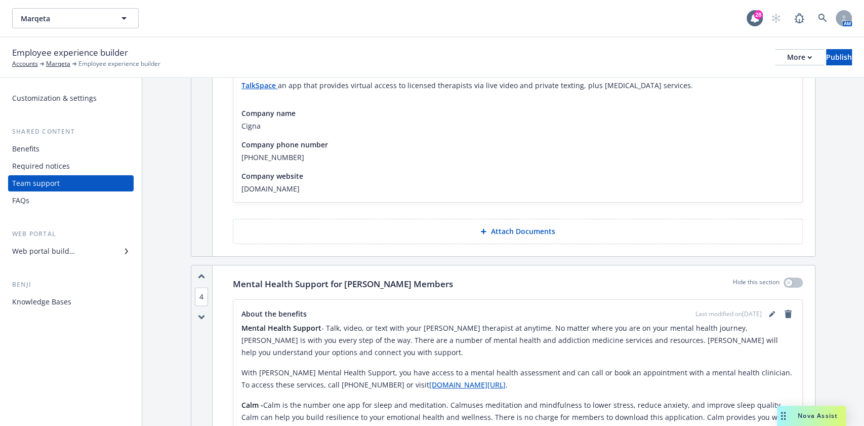
click at [517, 226] on p "Attach Documents" at bounding box center [522, 231] width 64 height 10
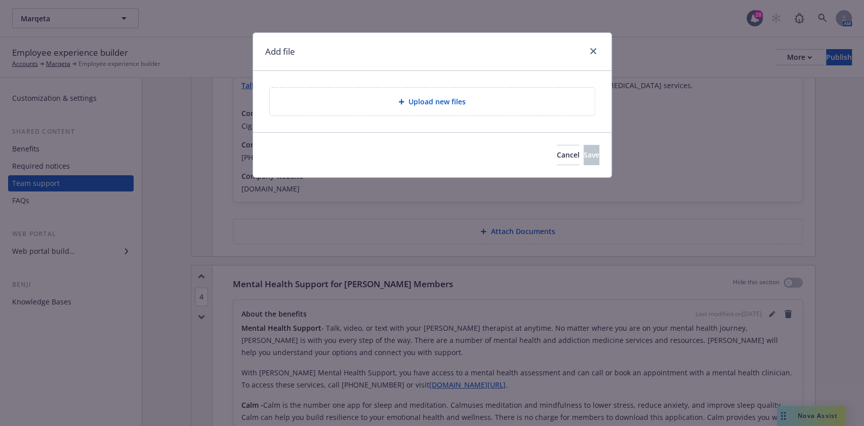
click at [435, 93] on div "Upload new files" at bounding box center [432, 102] width 325 height 28
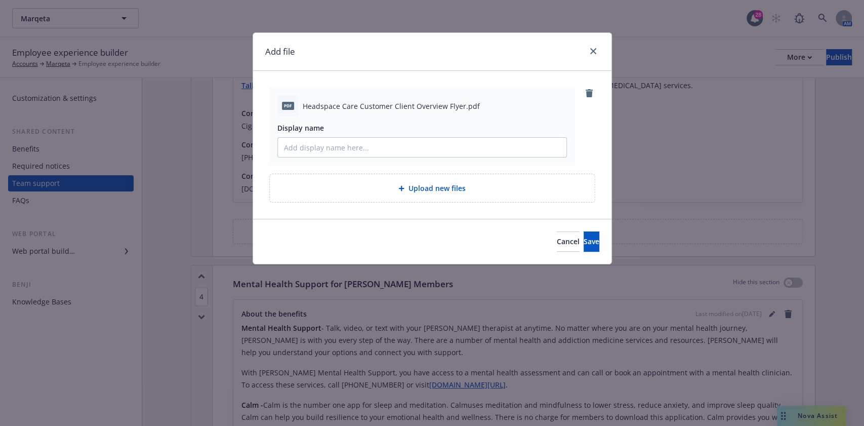
click at [430, 189] on span "Upload new files" at bounding box center [436, 188] width 57 height 11
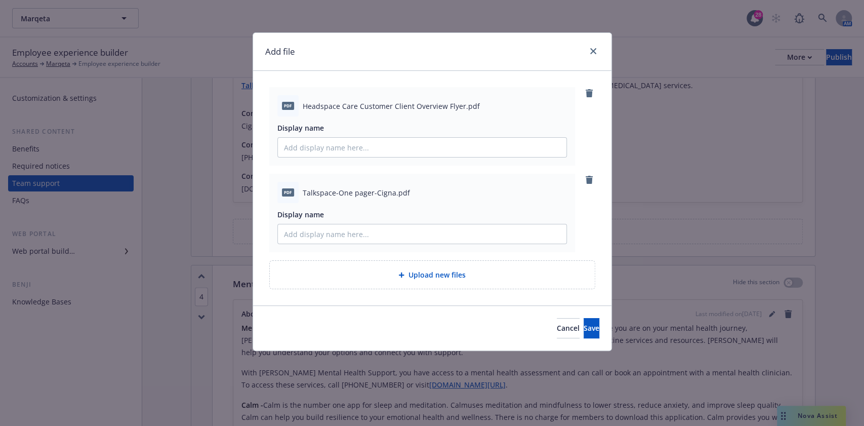
click at [458, 280] on div "Upload new files" at bounding box center [432, 275] width 325 height 28
click at [584, 327] on span "Save" at bounding box center [592, 328] width 16 height 10
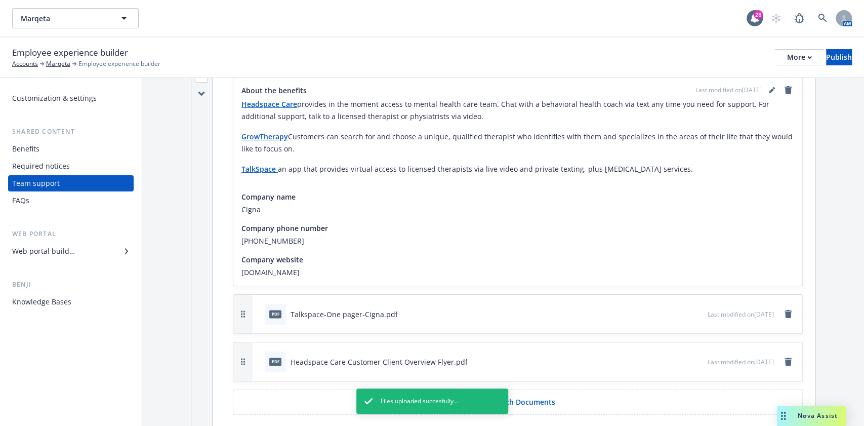
scroll to position [877, 0]
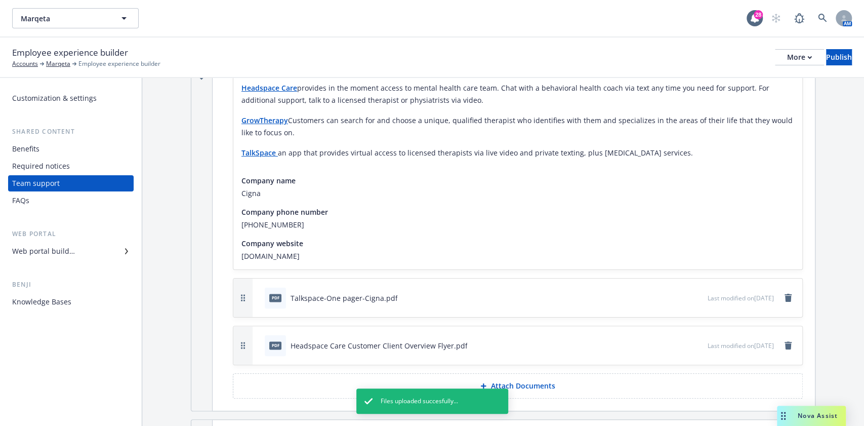
click at [515, 381] on p "Attach Documents" at bounding box center [522, 386] width 64 height 10
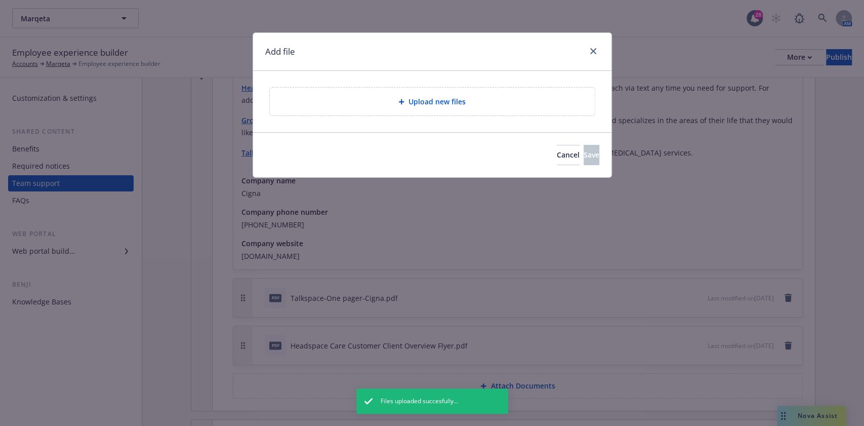
click at [435, 104] on span "Upload new files" at bounding box center [436, 101] width 57 height 11
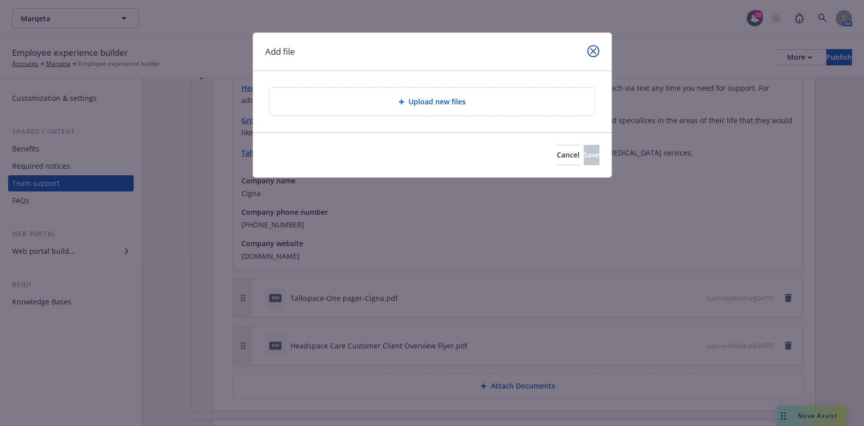
click at [593, 46] on link "close" at bounding box center [593, 51] width 12 height 12
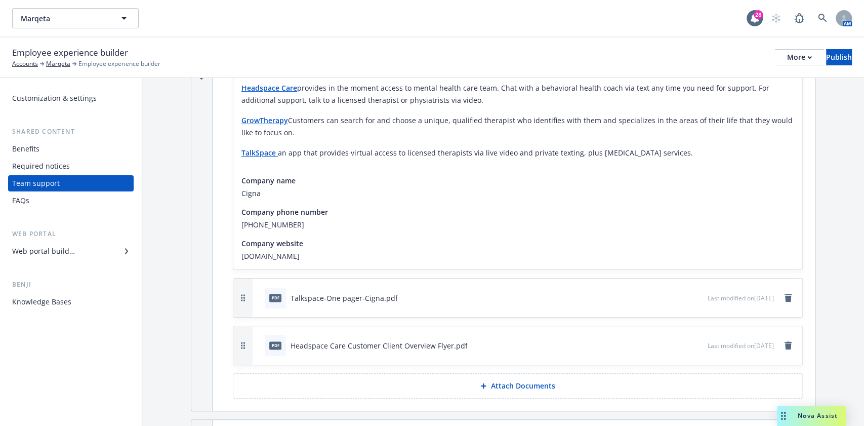
click at [535, 381] on p "Attach Documents" at bounding box center [522, 386] width 64 height 10
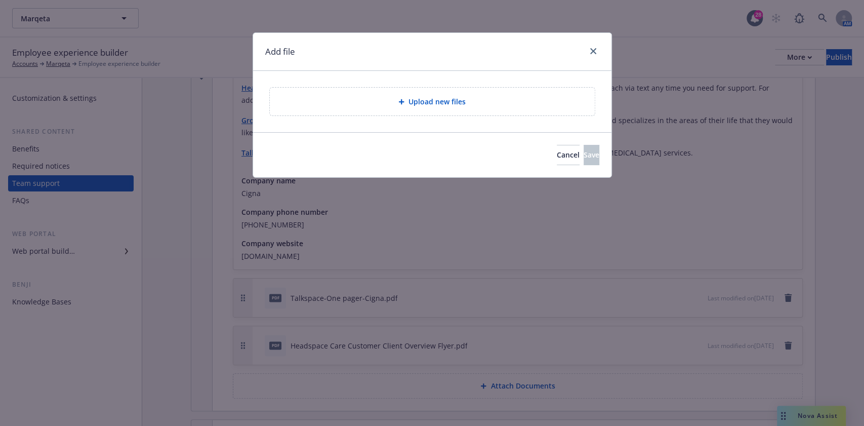
click at [462, 91] on div "Upload new files" at bounding box center [432, 102] width 325 height 28
click at [557, 156] on span "Cancel" at bounding box center [568, 155] width 23 height 10
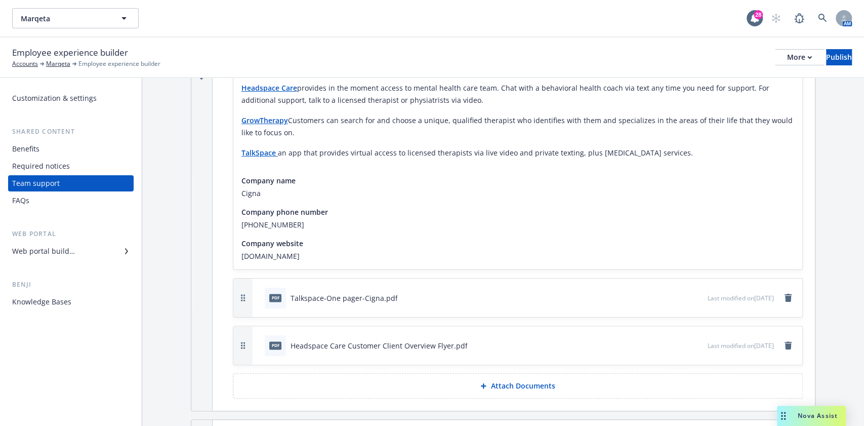
click at [514, 381] on p "Attach Documents" at bounding box center [522, 386] width 64 height 10
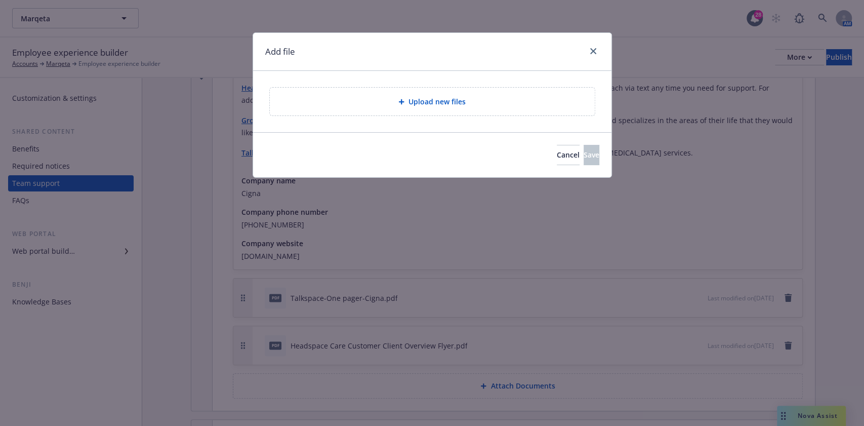
click at [455, 110] on div "Upload new files" at bounding box center [432, 102] width 325 height 28
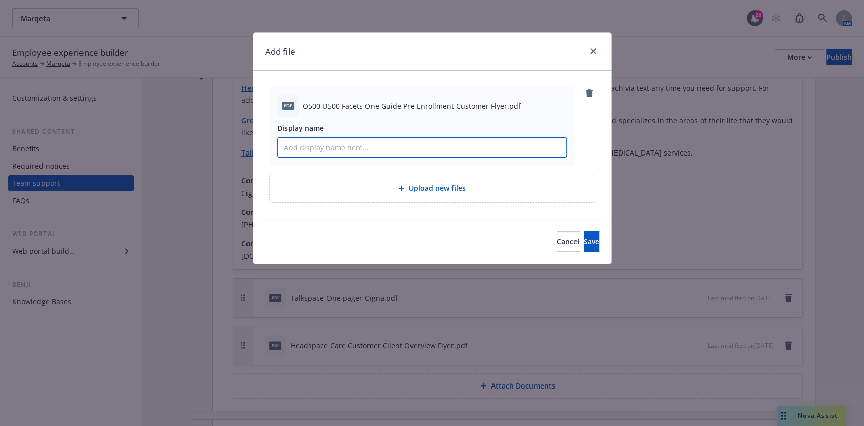
click at [382, 139] on input "Display name" at bounding box center [422, 147] width 289 height 19
type input "Cigna One Guide Support"
click at [584, 231] on button "Save" at bounding box center [592, 241] width 16 height 20
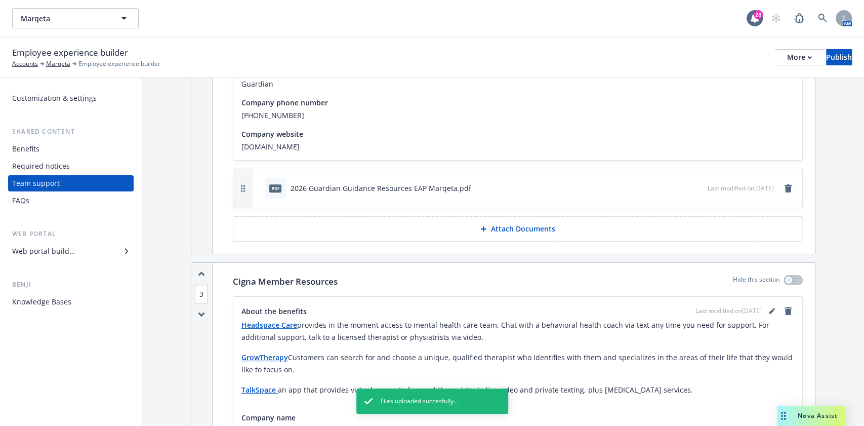
scroll to position [675, 0]
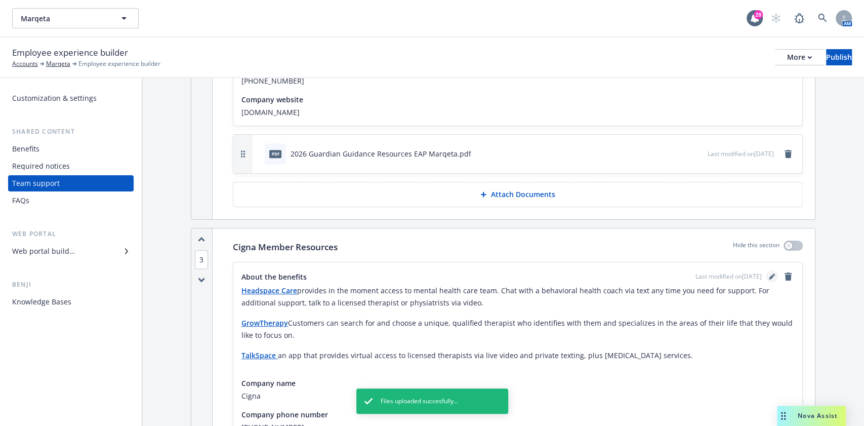
click at [769, 273] on icon "editPencil" at bounding box center [772, 276] width 6 height 6
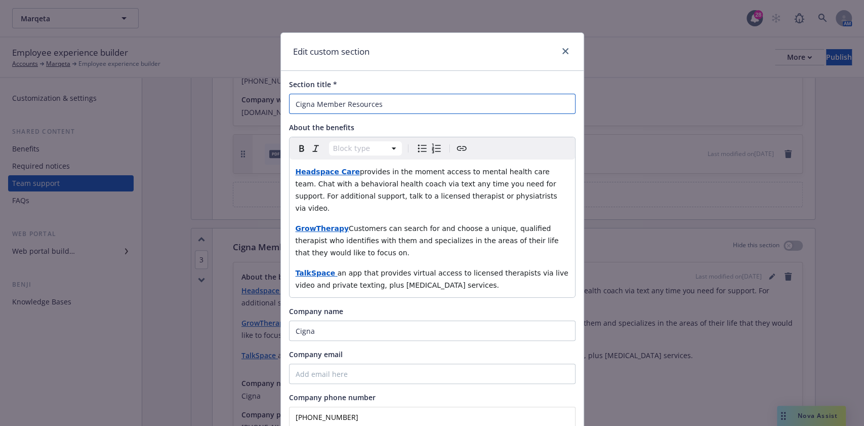
drag, startPoint x: 294, startPoint y: 102, endPoint x: 352, endPoint y: 215, distance: 127.7
click at [294, 102] on input "Cigna Member Resources" at bounding box center [432, 104] width 287 height 20
click at [438, 100] on input "Mental Health Support for Cigna Member Resources" at bounding box center [432, 104] width 287 height 20
type input "Mental Health Support for Cigna Member"
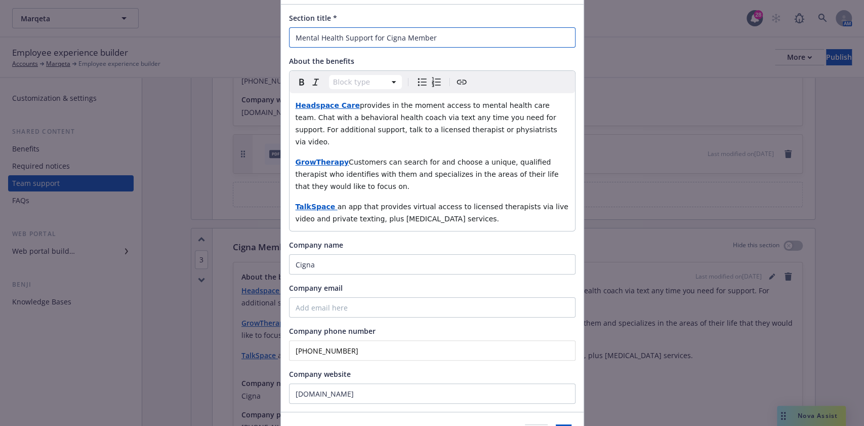
scroll to position [117, 0]
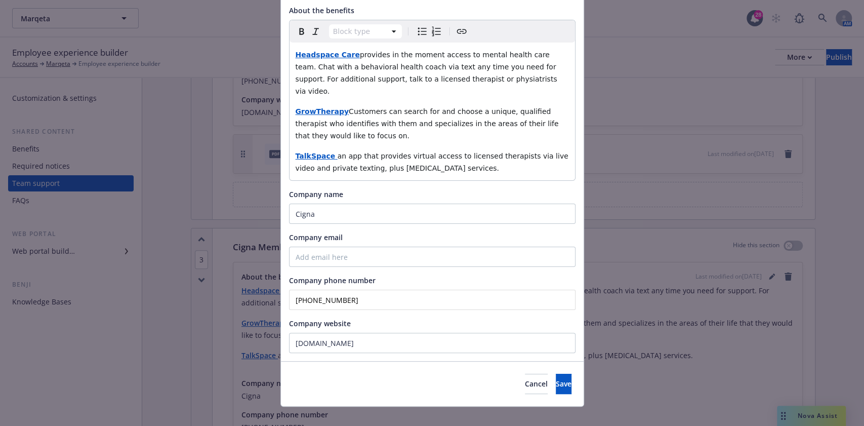
click at [557, 381] on div "Cancel Save" at bounding box center [432, 383] width 303 height 45
click at [556, 374] on button "Save" at bounding box center [564, 384] width 16 height 20
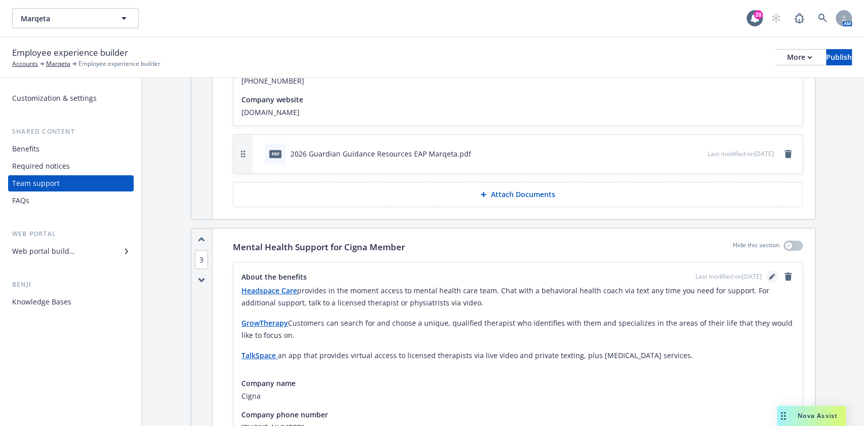
click at [769, 273] on icon "editPencil" at bounding box center [772, 276] width 6 height 6
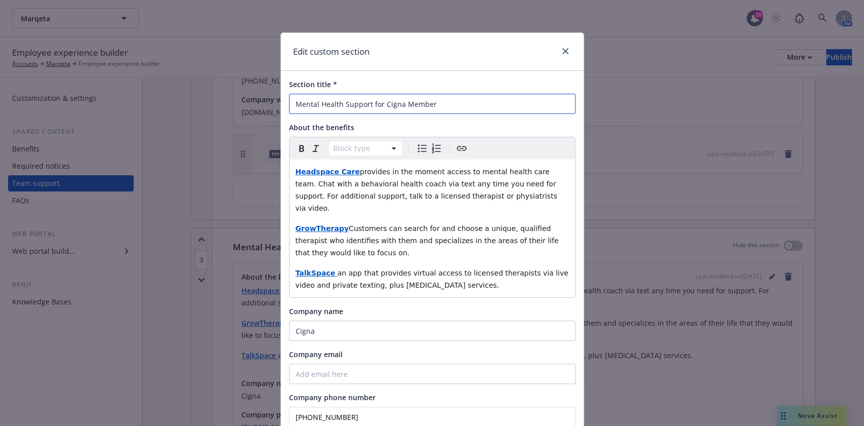
click at [452, 110] on input "Mental Health Support for Cigna Member" at bounding box center [432, 104] width 287 height 20
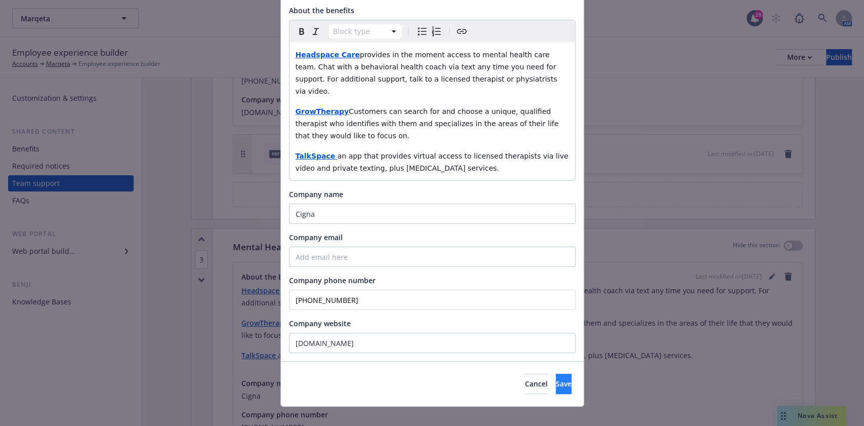
type input "Mental Health Support for Cigna Members"
click at [556, 378] on button "Save" at bounding box center [564, 384] width 16 height 20
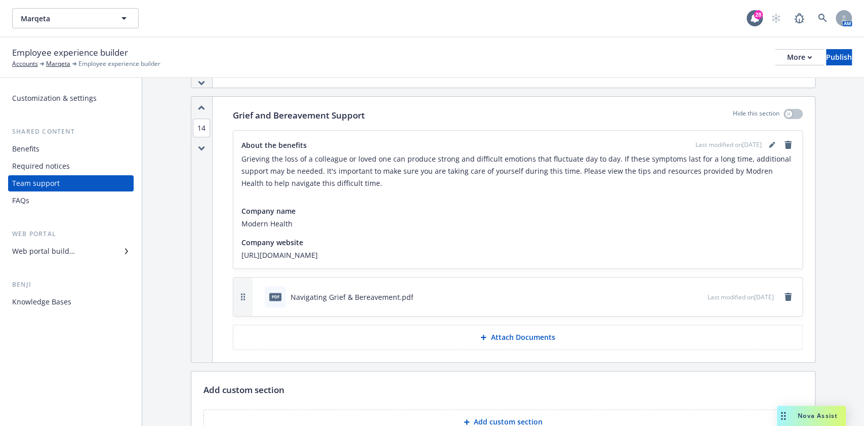
scroll to position [3534, 0]
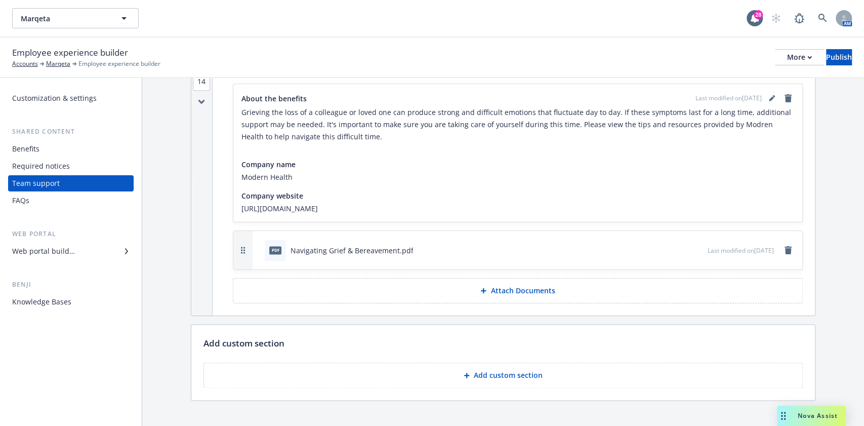
click at [358, 362] on button "Add custom section" at bounding box center [502, 374] width 599 height 25
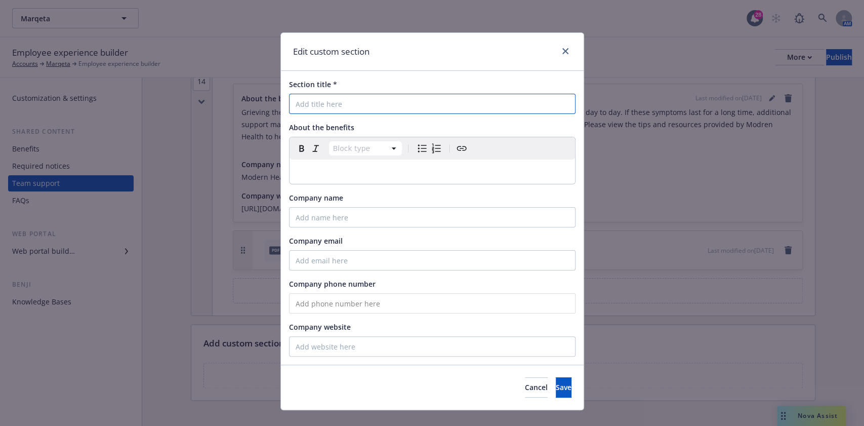
click at [351, 101] on input "Section title *" at bounding box center [432, 104] width 287 height 20
type input "Budgie Health - Decision Support Tool"
click at [383, 172] on p "editable markdown" at bounding box center [432, 172] width 273 height 12
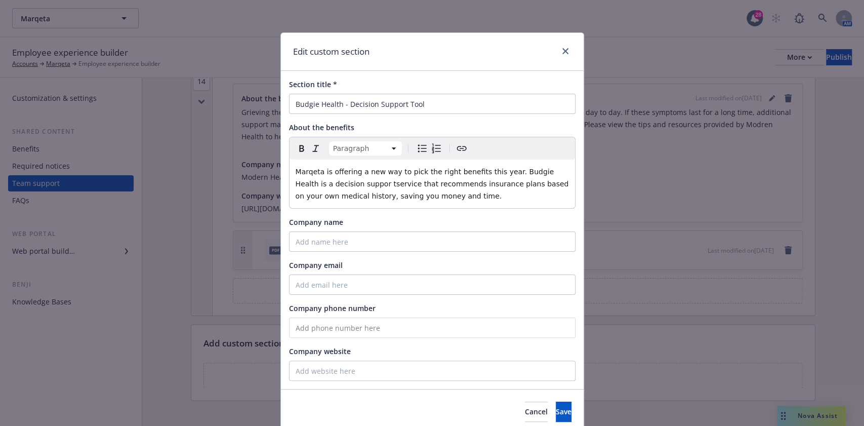
click at [330, 180] on span "Marqeta is offering a new way to pick the right benefits this year. Budgie Heal…" at bounding box center [433, 184] width 275 height 32
click at [337, 189] on p "Marqeta is offering a new way to pick the right benefits this year. Budgie Heal…" at bounding box center [432, 184] width 273 height 36
click at [354, 177] on p "Marqeta is offering a new way to pick the right benefits this year. Budgie Heal…" at bounding box center [432, 184] width 273 height 36
click at [353, 181] on span "Marqeta is offering a new way to pick the right benefits this year. Budgie Heal…" at bounding box center [433, 184] width 275 height 32
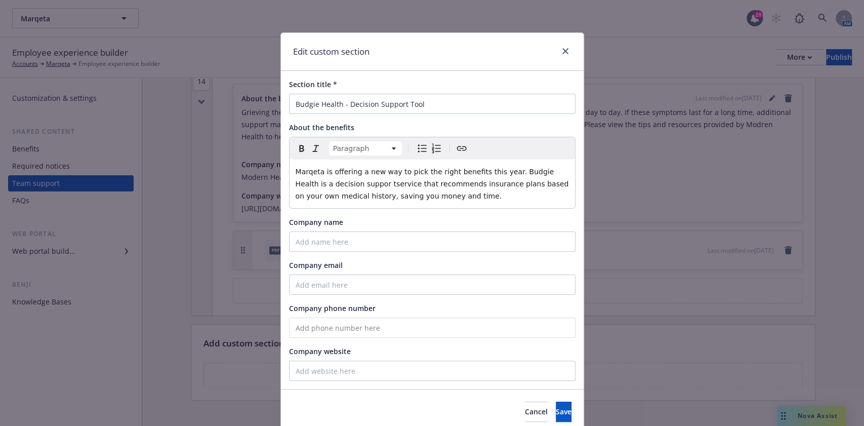
click at [0, 0] on lt-strong "service" at bounding box center [0, 0] width 0 height 0
click at [290, 170] on div "Marqeta is offering a new way to pick the right benefits this year. Budgie Heal…" at bounding box center [432, 183] width 285 height 49
click at [455, 192] on p "Marqeta is offering a new way to pick the right benefits this year. Budgie Heal…" at bounding box center [432, 184] width 273 height 36
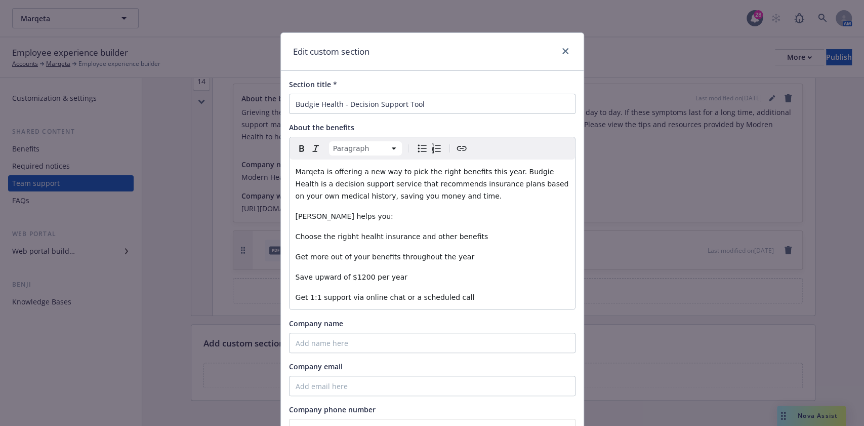
click at [351, 235] on span "Choose the rigbht healht insurance and other benefits" at bounding box center [392, 236] width 193 height 8
click at [0, 0] on lt-span "heal th" at bounding box center [0, 0] width 0 height 0
click at [332, 238] on span "Choose the rigbht health insurance and other benefits" at bounding box center [392, 236] width 193 height 8
click at [0, 0] on lt-strong "ht" at bounding box center [0, 0] width 0 height 0
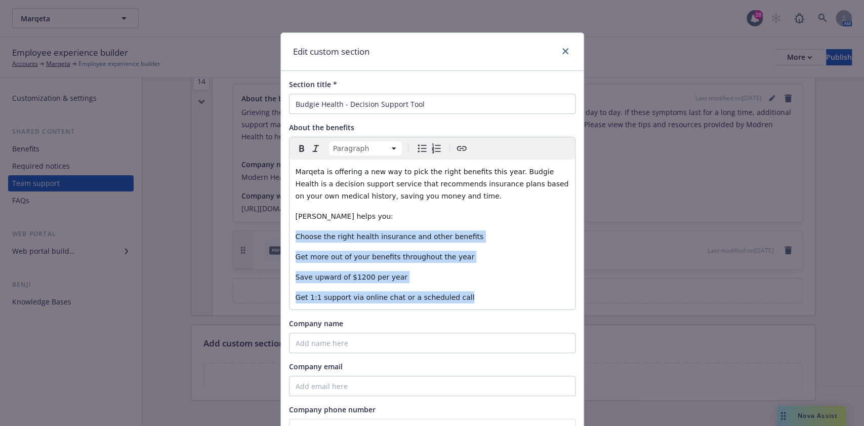
drag, startPoint x: 479, startPoint y: 302, endPoint x: 243, endPoint y: 229, distance: 246.9
click at [243, 229] on div "Edit custom section Section title * Budgie Health - Decision Support Tool About…" at bounding box center [432, 213] width 864 height 426
click at [419, 152] on icon "Bulleted list" at bounding box center [422, 148] width 12 height 12
select select
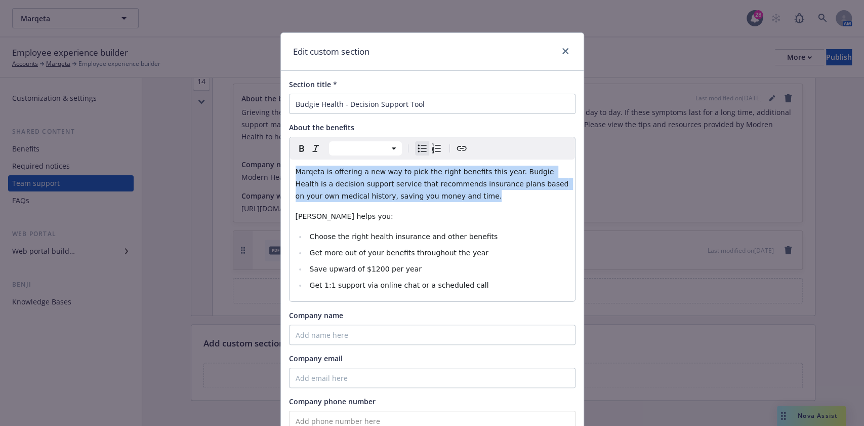
click at [399, 251] on span "Get more out of your benefits throughout the year" at bounding box center [398, 253] width 179 height 8
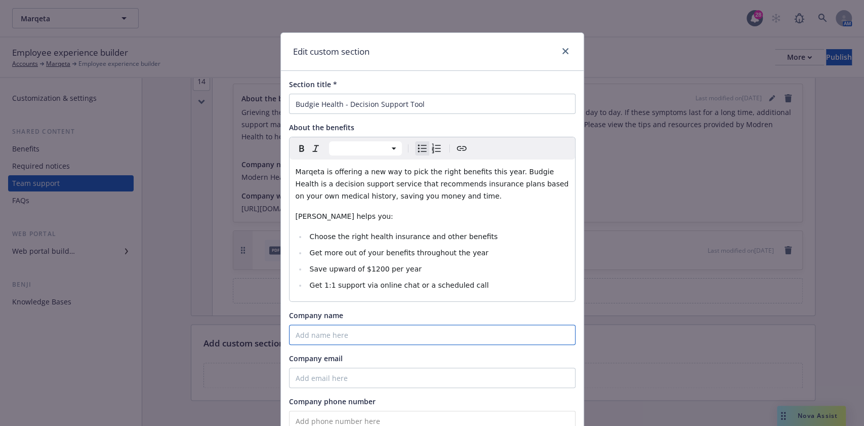
click at [330, 325] on input "Company name" at bounding box center [432, 334] width 287 height 20
type input "Budgie Health"
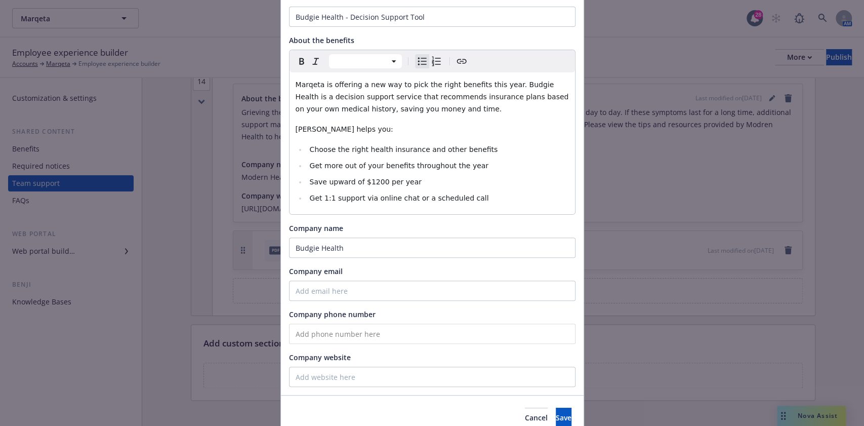
scroll to position [133, 0]
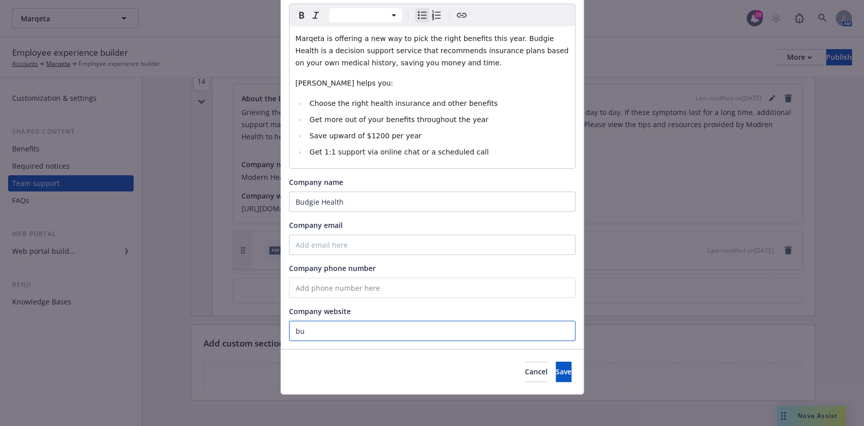
type input "b"
type input "www.budgie-health.com/marqeta"
click at [370, 250] on input "Company email" at bounding box center [432, 244] width 287 height 20
paste input "team@budgie-health.com"
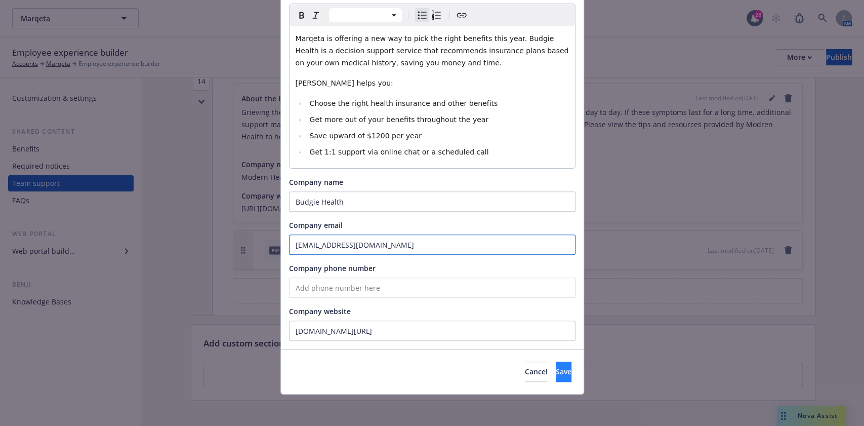
type input "team@budgie-health.com"
click at [556, 373] on span "Save" at bounding box center [564, 371] width 16 height 10
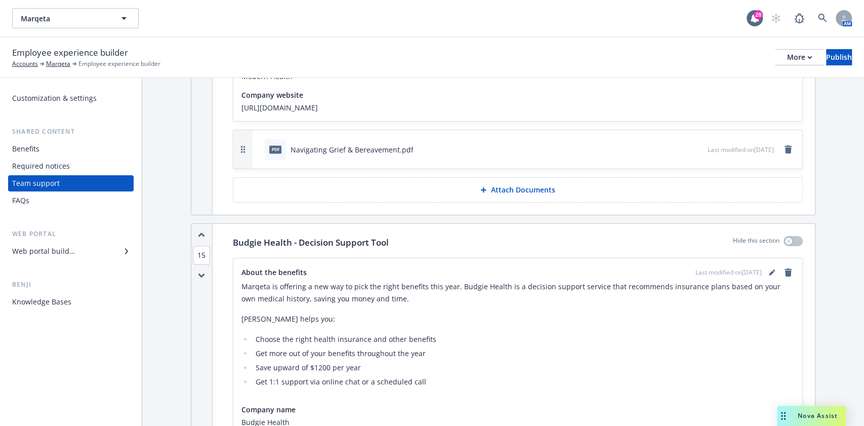
scroll to position [3804, 0]
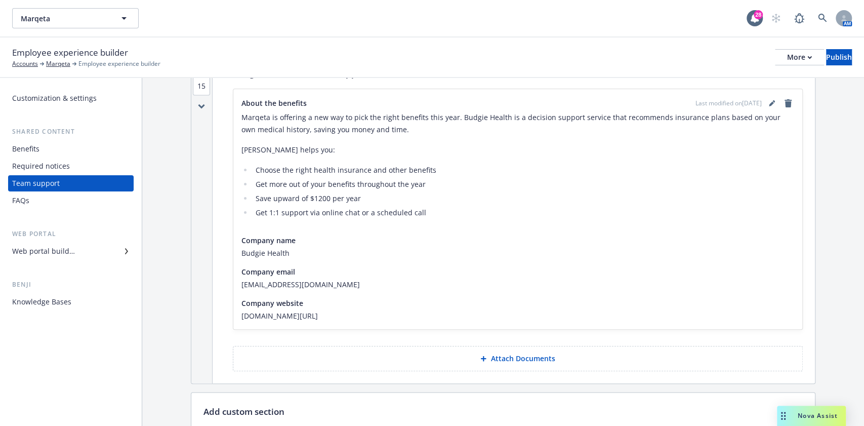
click at [493, 353] on p "Attach Documents" at bounding box center [522, 358] width 64 height 10
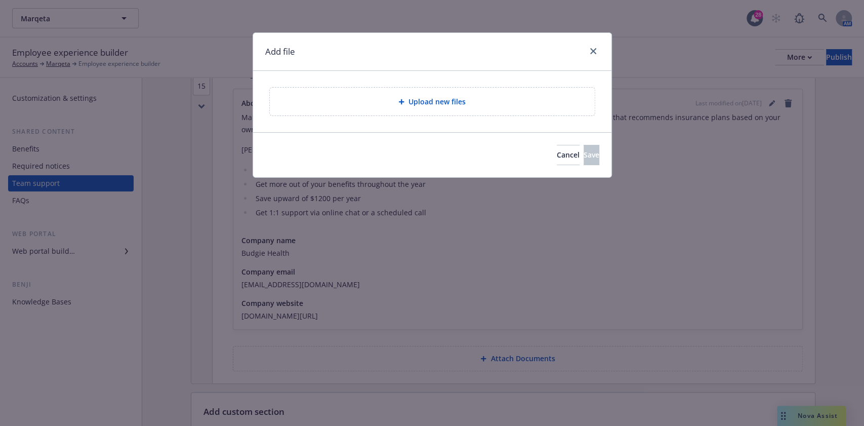
click at [437, 99] on span "Upload new files" at bounding box center [436, 101] width 57 height 11
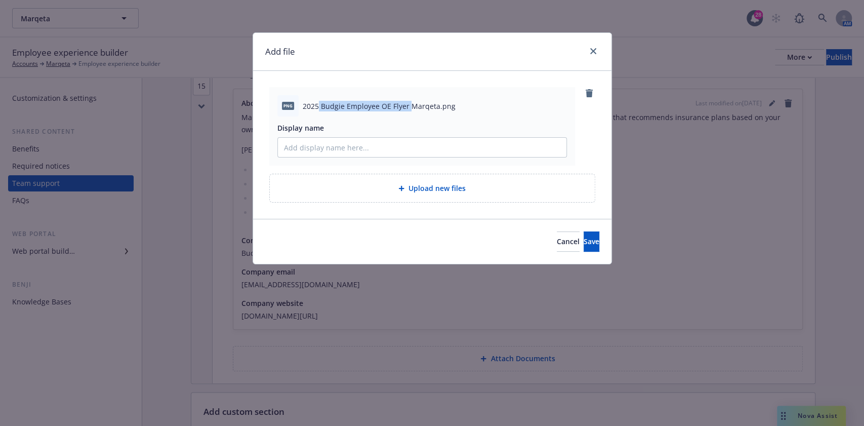
drag, startPoint x: 318, startPoint y: 105, endPoint x: 411, endPoint y: 108, distance: 93.2
click at [411, 108] on span "2025 Budgie Employee OE Flyer Marqeta.png" at bounding box center [379, 106] width 153 height 11
copy span "Budgie Employee OE Flyer"
click at [379, 141] on input "Display name" at bounding box center [422, 147] width 289 height 19
paste input "Budgie Employee OE Flyer"
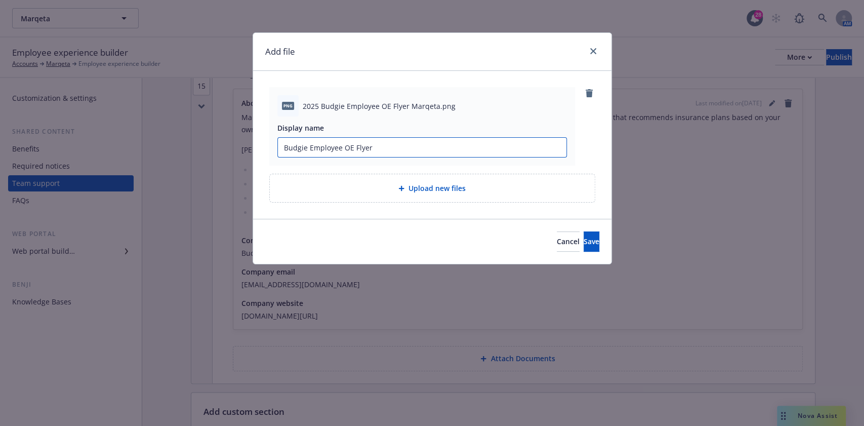
drag, startPoint x: 339, startPoint y: 146, endPoint x: 471, endPoint y: 159, distance: 132.8
click at [471, 159] on div "png 2025 Budgie Employee OE Flyer Marqeta.png Display name Budgie Employee OE F…" at bounding box center [422, 126] width 306 height 78
type input "Budgie Flyer"
click at [584, 244] on span "Save" at bounding box center [592, 241] width 16 height 10
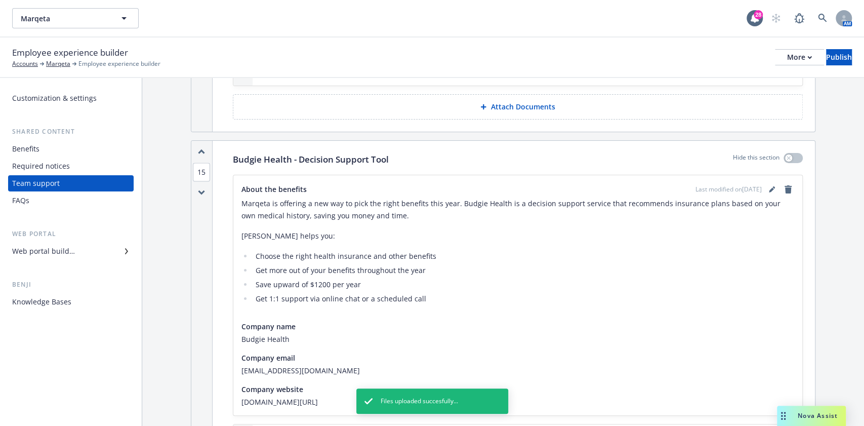
scroll to position [3669, 0]
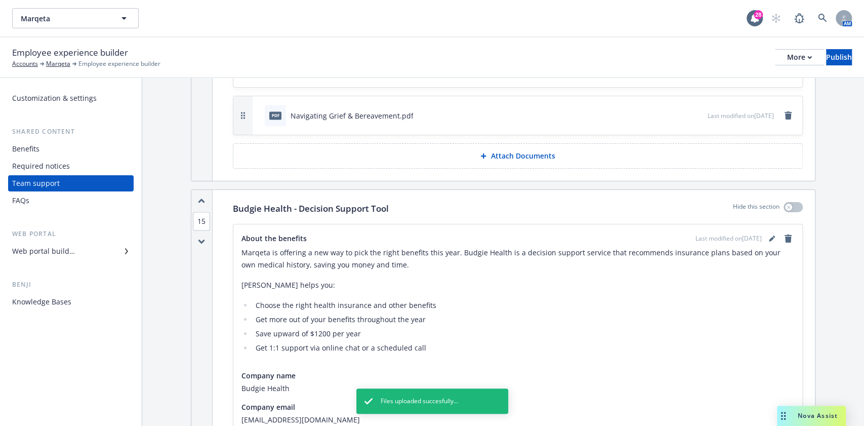
click at [198, 198] on icon "button" at bounding box center [201, 201] width 7 height 6
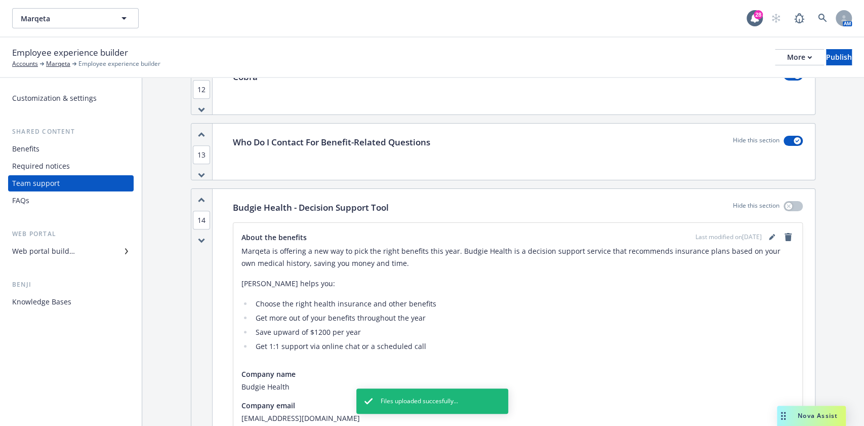
scroll to position [3328, 0]
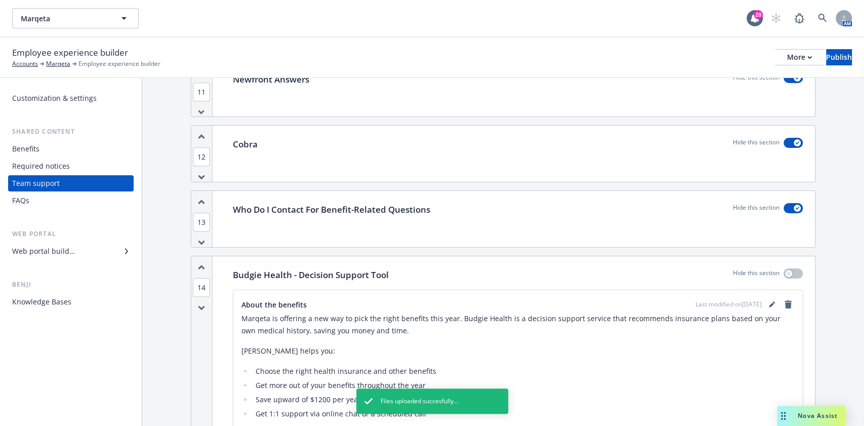
click at [200, 264] on icon "button" at bounding box center [201, 267] width 7 height 6
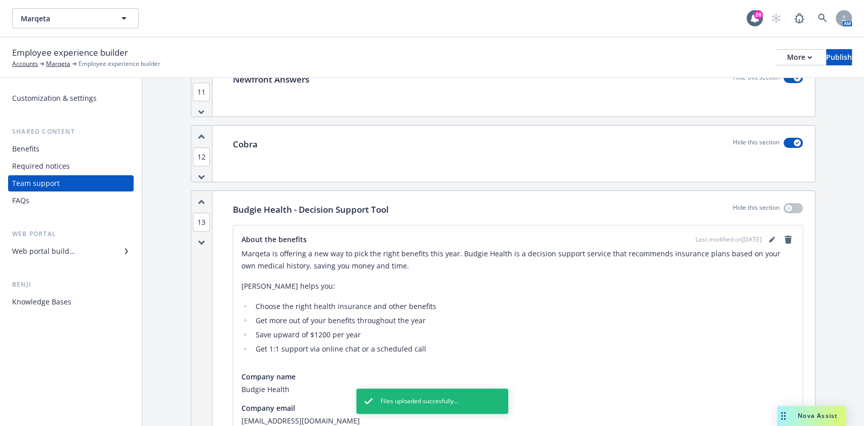
click at [200, 193] on div "13" at bounding box center [201, 374] width 21 height 367
click at [200, 200] on icon "button" at bounding box center [202, 201] width 6 height 3
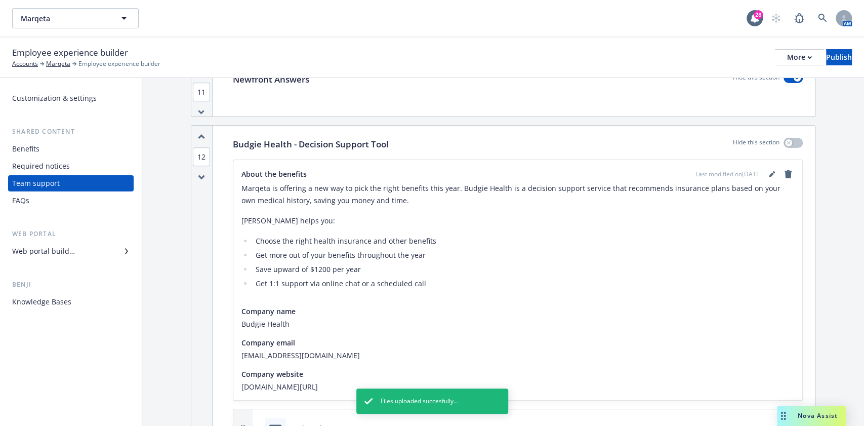
click at [200, 187] on div "12" at bounding box center [201, 309] width 21 height 367
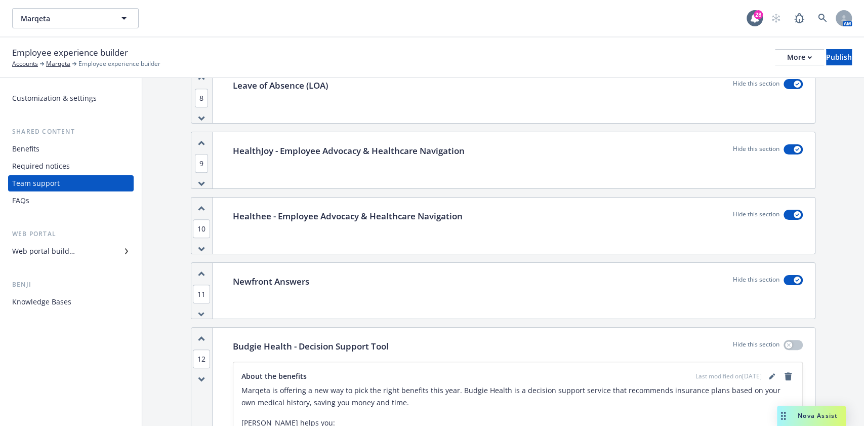
scroll to position [3126, 0]
click at [200, 338] on icon "button" at bounding box center [202, 339] width 6 height 3
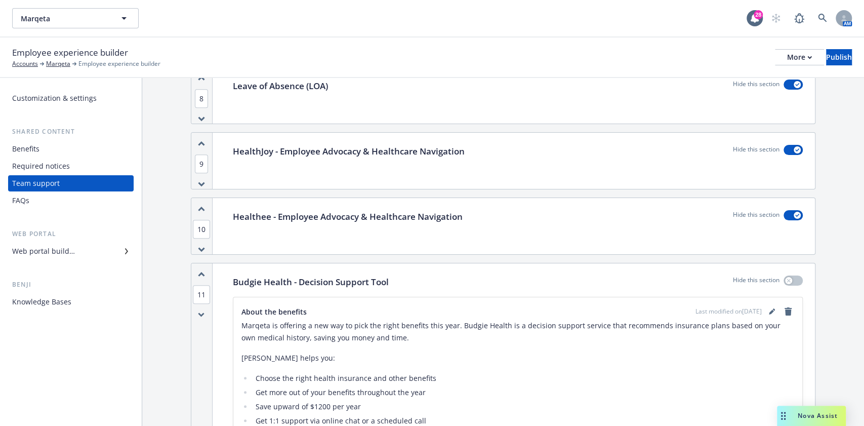
click at [203, 271] on icon "button" at bounding box center [201, 274] width 7 height 6
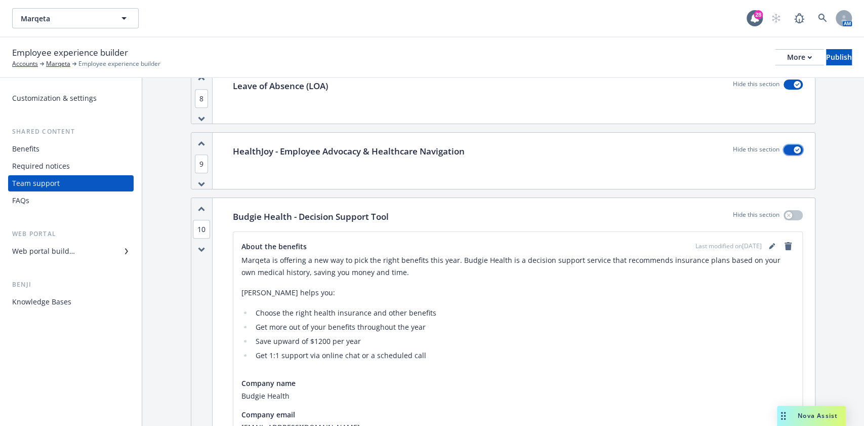
click at [784, 145] on button "button" at bounding box center [793, 150] width 19 height 10
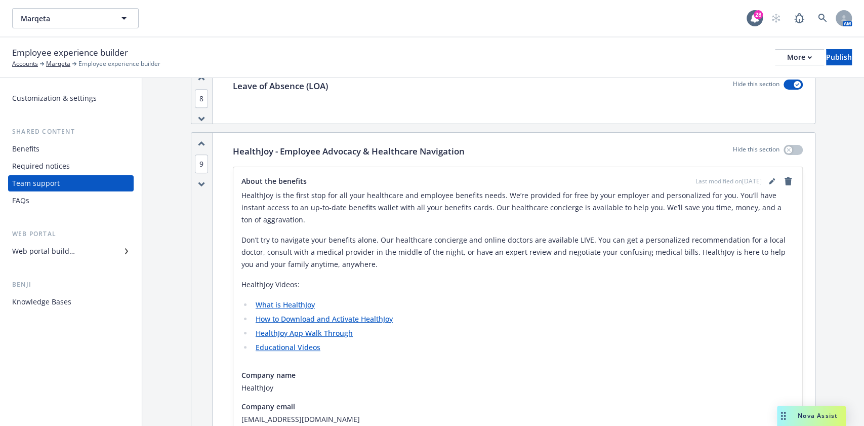
click at [784, 175] on link "remove" at bounding box center [788, 181] width 12 height 12
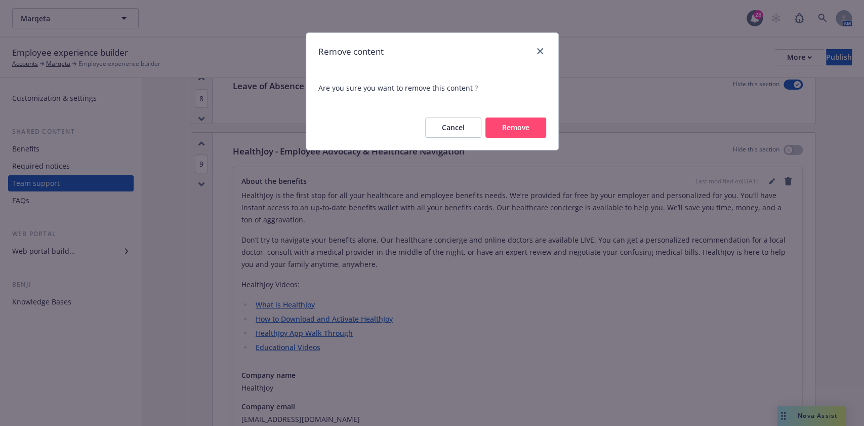
click at [522, 130] on button "Remove" at bounding box center [515, 127] width 61 height 20
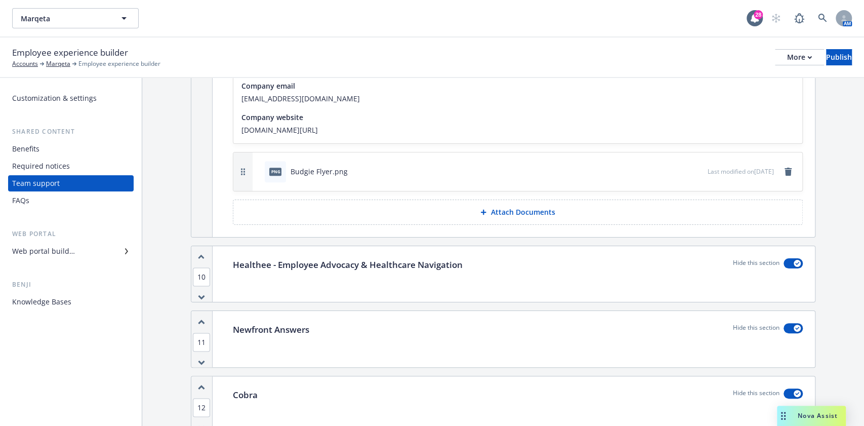
scroll to position [3396, 0]
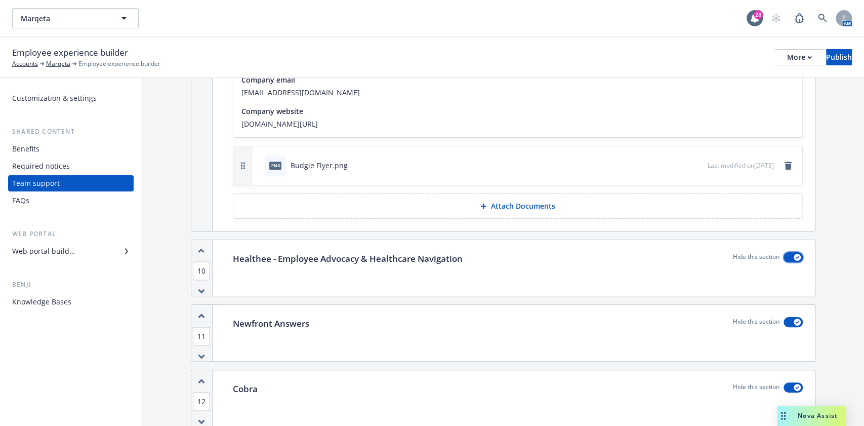
click at [784, 252] on button "button" at bounding box center [793, 257] width 19 height 10
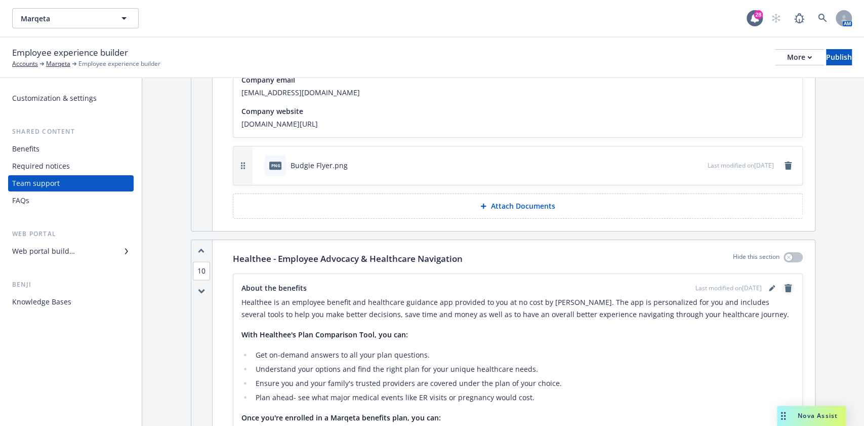
click at [785, 284] on icon "remove" at bounding box center [788, 288] width 7 height 8
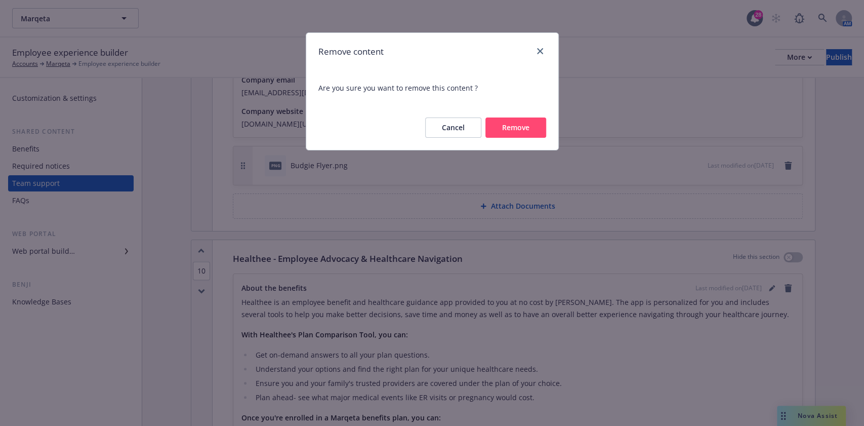
click at [534, 127] on button "Remove" at bounding box center [515, 127] width 61 height 20
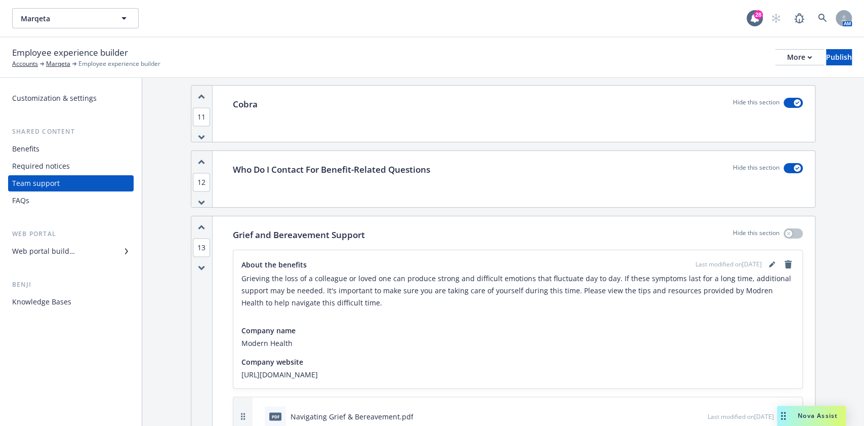
scroll to position [3578, 0]
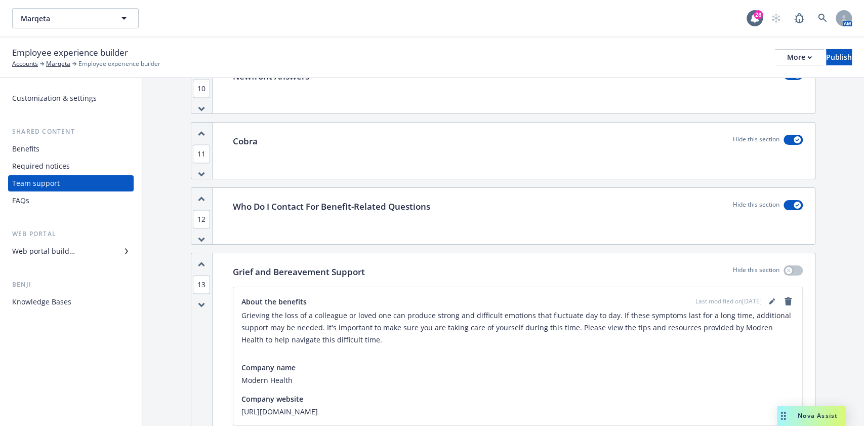
click at [198, 261] on icon "button" at bounding box center [201, 264] width 7 height 6
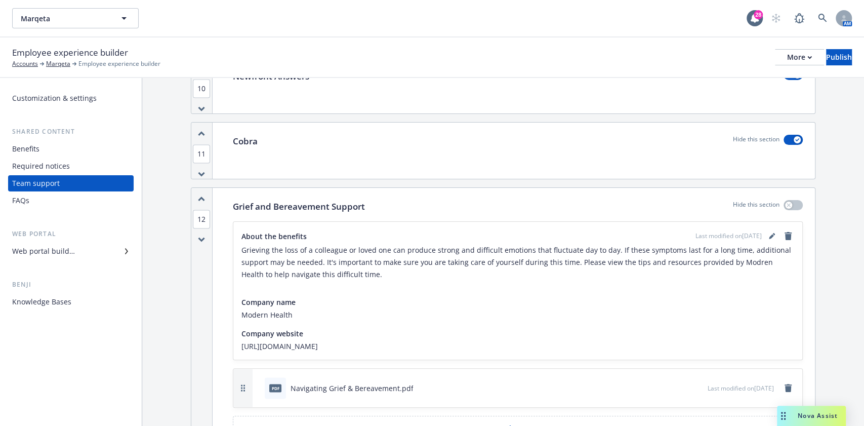
click at [203, 196] on icon "button" at bounding box center [201, 199] width 7 height 6
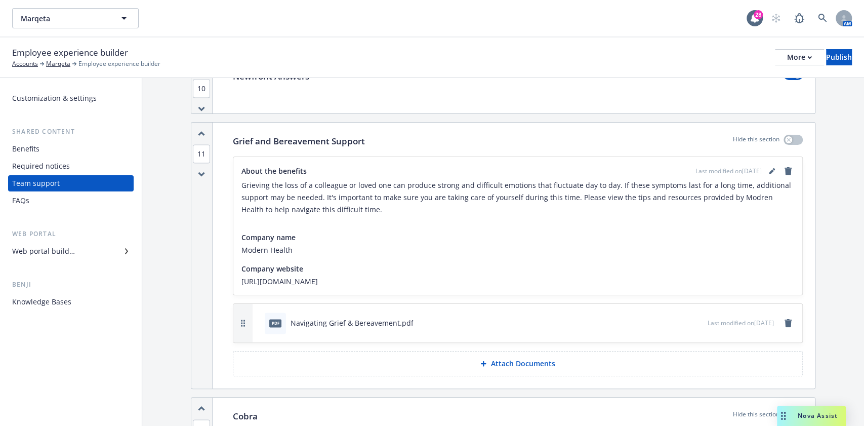
click at [200, 131] on icon "button" at bounding box center [201, 134] width 7 height 6
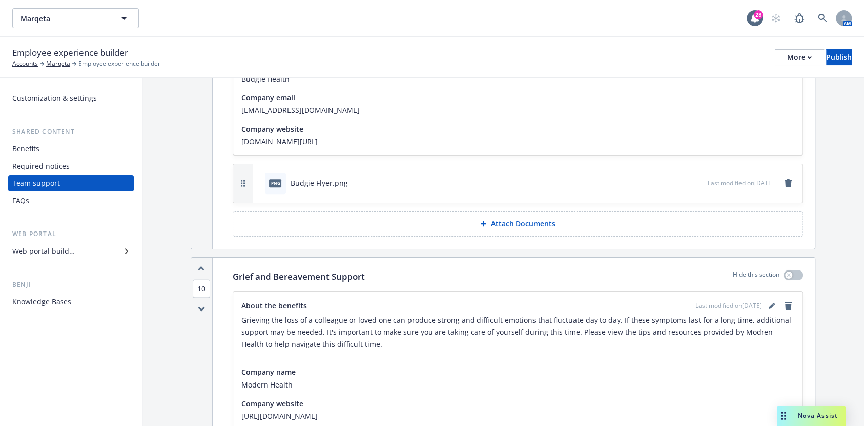
click at [206, 258] on div "10" at bounding box center [201, 390] width 21 height 265
click at [202, 266] on icon "button" at bounding box center [201, 269] width 7 height 6
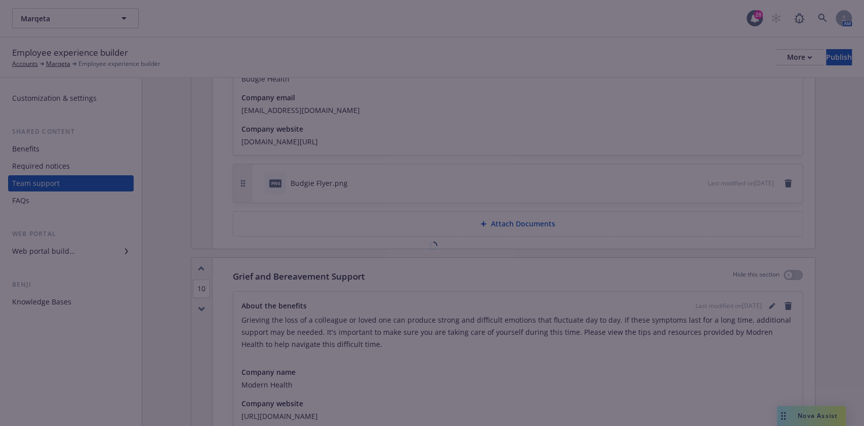
scroll to position [3002, 0]
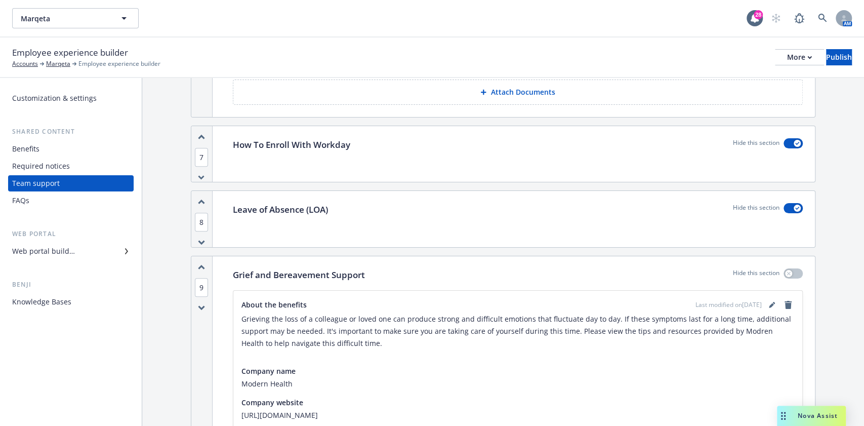
click at [202, 264] on icon "button" at bounding box center [201, 267] width 7 height 6
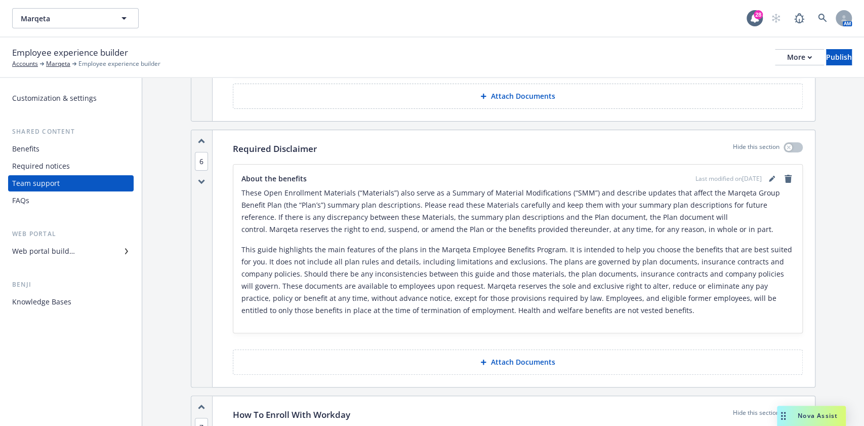
scroll to position [2867, 0]
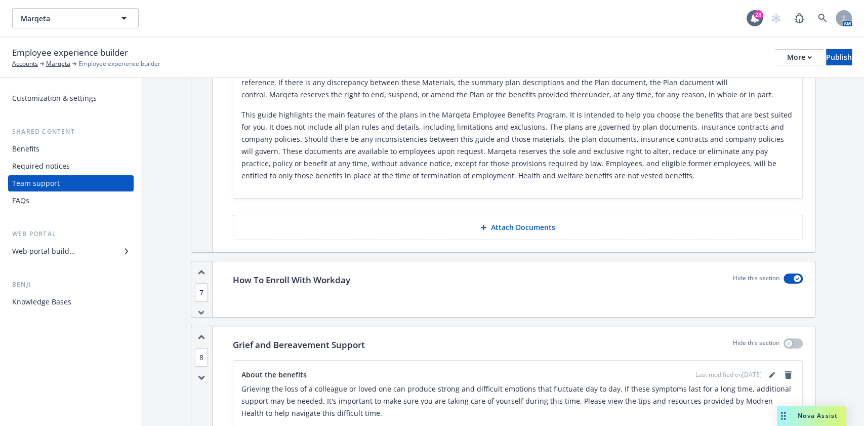
click at [200, 334] on icon "button" at bounding box center [201, 337] width 7 height 6
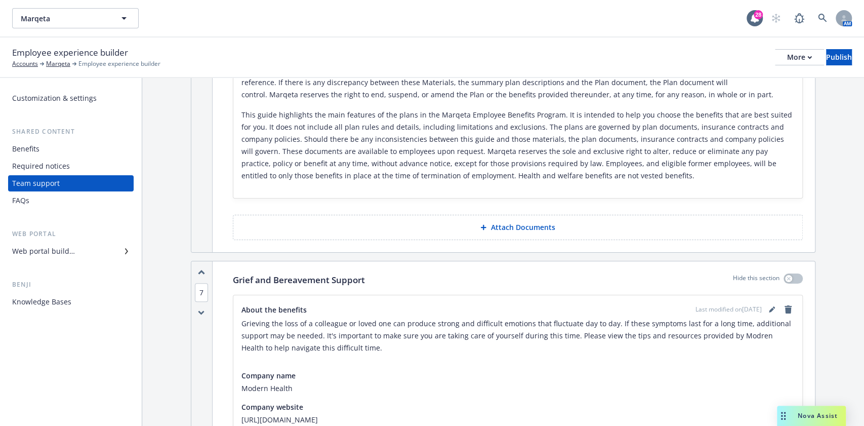
click at [201, 271] on icon "button" at bounding box center [202, 272] width 6 height 3
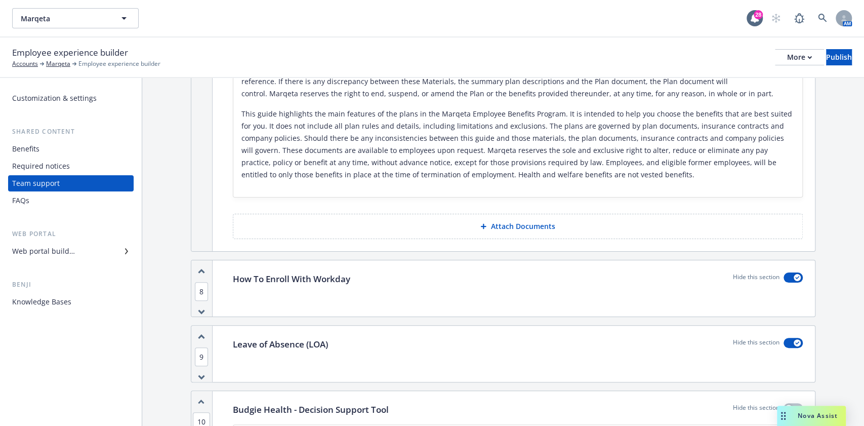
scroll to position [3278, 0]
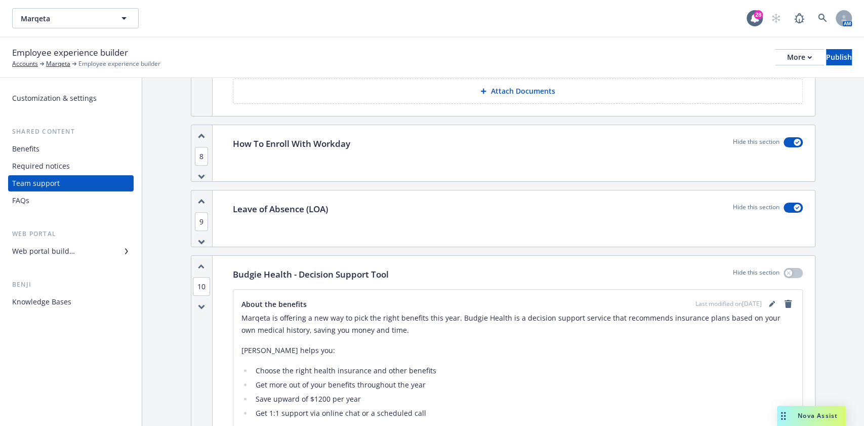
click at [201, 264] on icon "button" at bounding box center [201, 267] width 7 height 6
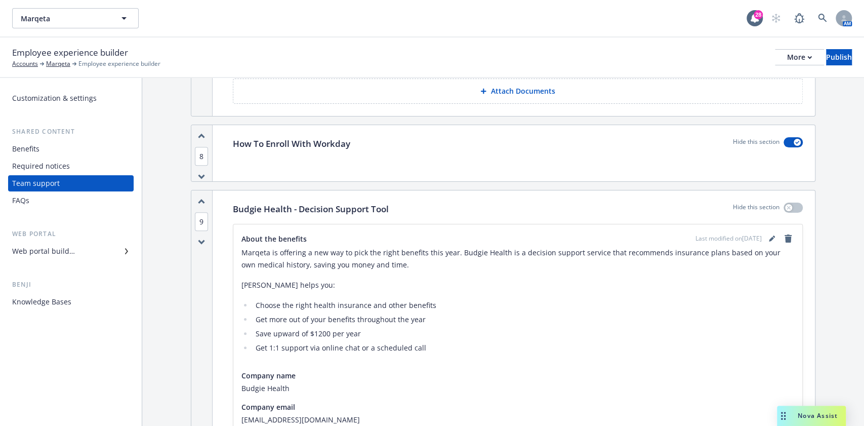
click at [202, 200] on icon "button" at bounding box center [202, 201] width 6 height 3
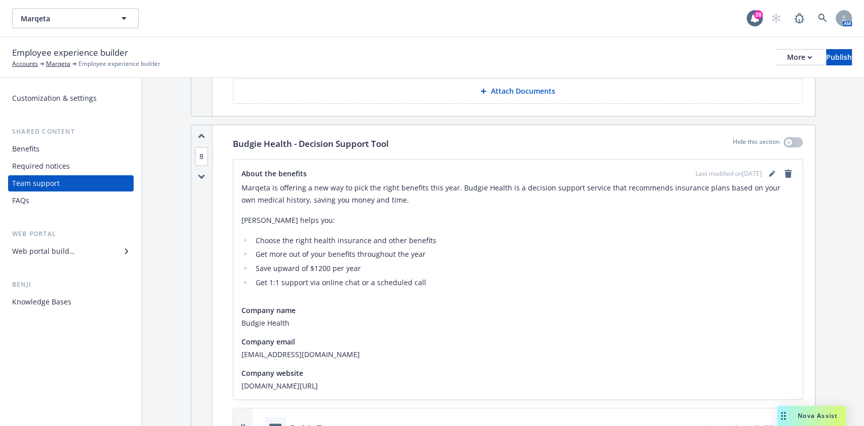
click at [200, 133] on icon "button" at bounding box center [201, 136] width 7 height 6
click at [201, 131] on icon "button" at bounding box center [201, 134] width 7 height 6
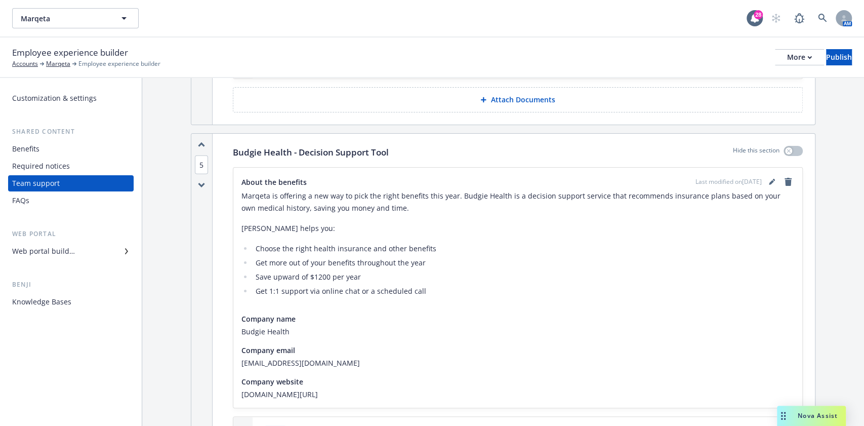
click at [201, 142] on icon "button" at bounding box center [201, 145] width 7 height 6
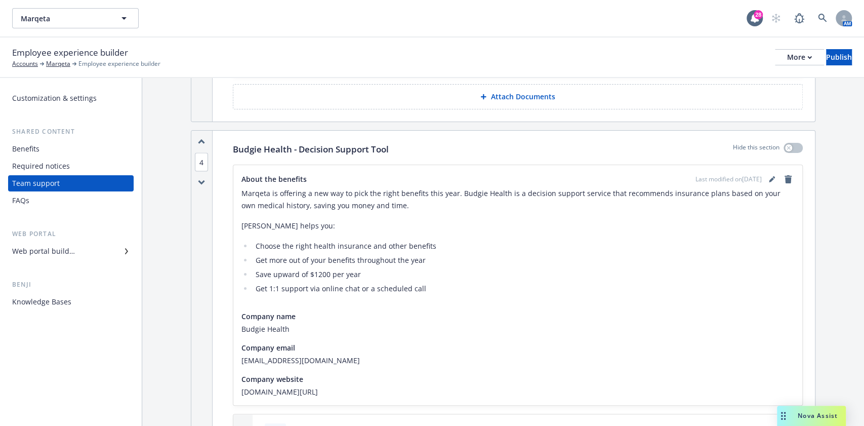
click at [201, 139] on icon "button" at bounding box center [201, 142] width 7 height 6
click at [201, 137] on icon "button" at bounding box center [201, 140] width 7 height 6
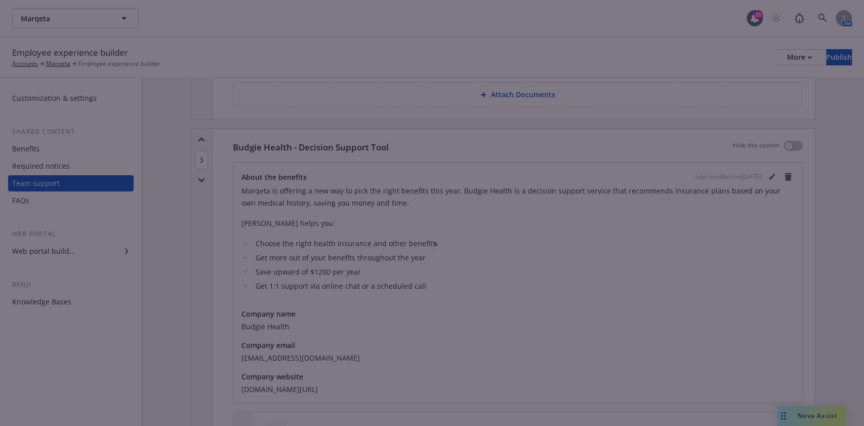
scroll to position [409, 0]
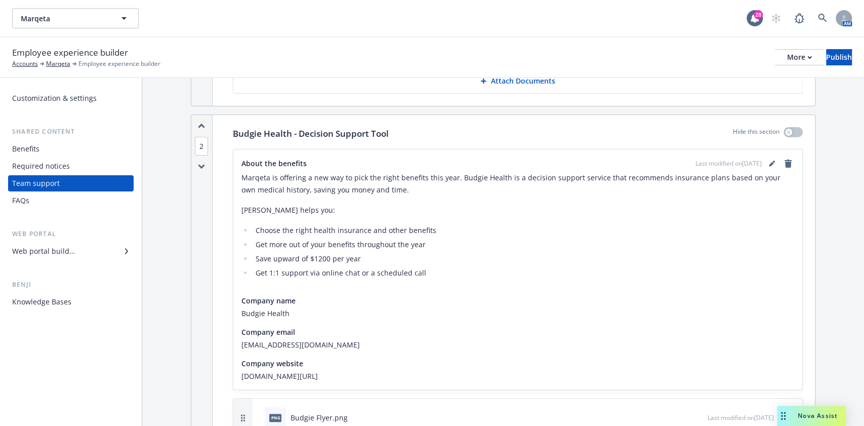
click at [201, 125] on icon "button" at bounding box center [201, 126] width 7 height 6
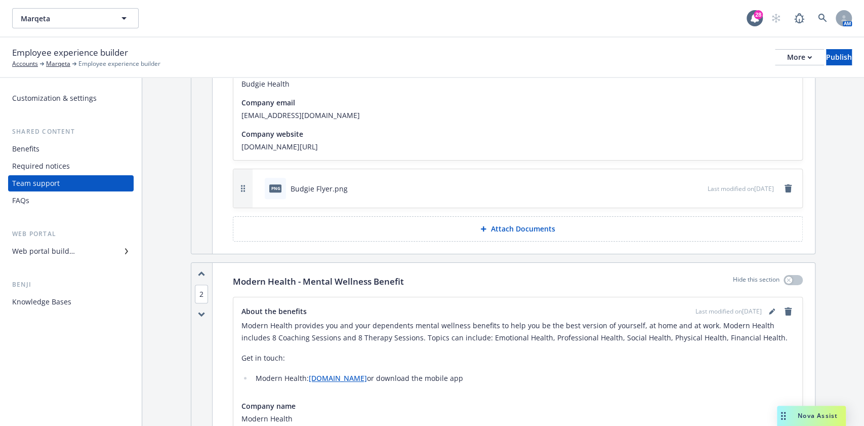
scroll to position [0, 0]
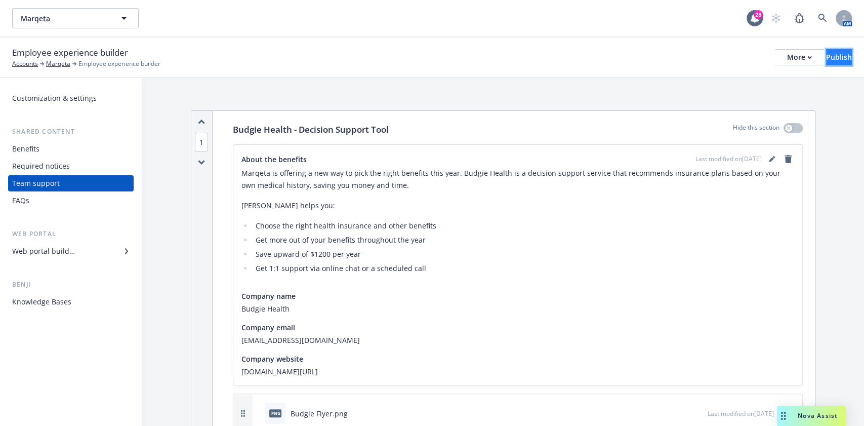
click at [826, 55] on div "Publish" at bounding box center [839, 57] width 26 height 15
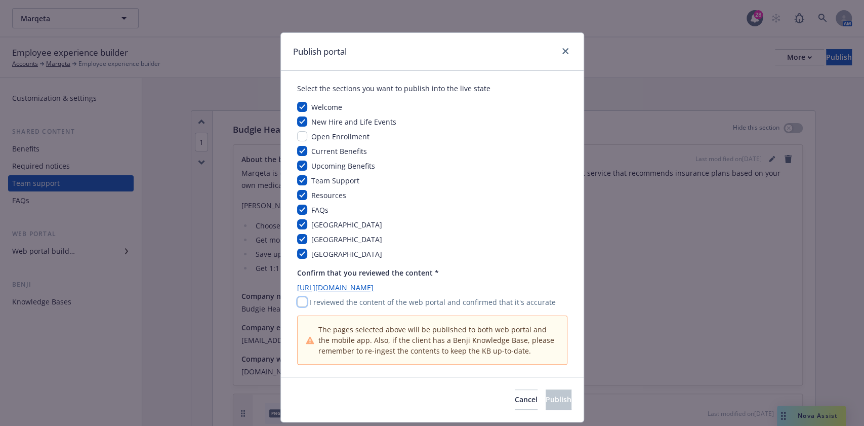
click at [298, 301] on input "checkbox" at bounding box center [302, 302] width 10 height 10
checkbox input "true"
click at [546, 397] on span "Publish" at bounding box center [559, 399] width 26 height 10
